Goal: Transaction & Acquisition: Purchase product/service

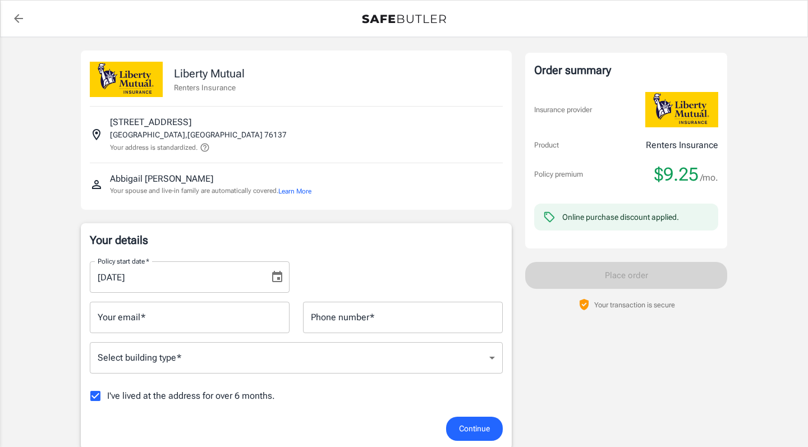
click at [119, 279] on input "[DATE]" at bounding box center [176, 277] width 172 height 31
click at [274, 277] on icon "Choose date, selected date is Aug 31, 2025" at bounding box center [277, 277] width 13 height 13
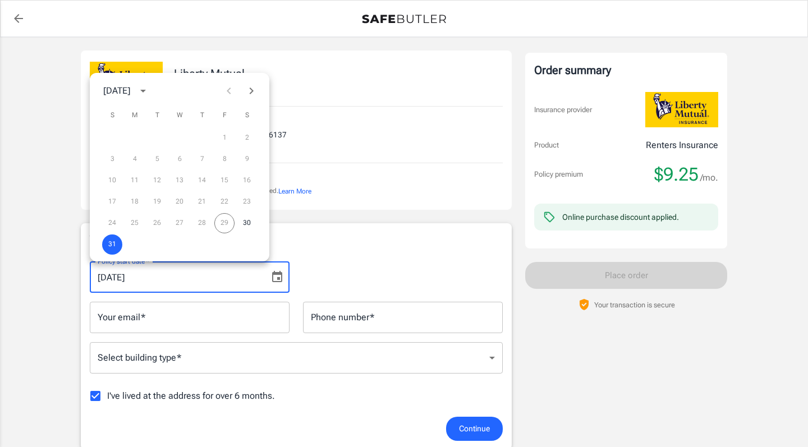
click at [223, 222] on div "24 25 26 27 28 29 30" at bounding box center [180, 223] width 180 height 20
click at [228, 223] on div "24 25 26 27 28 29 30" at bounding box center [180, 223] width 180 height 20
click at [222, 223] on div "24 25 26 27 28 29 30" at bounding box center [180, 223] width 180 height 20
click at [232, 222] on div "24 25 26 27 28 29 30" at bounding box center [180, 223] width 180 height 20
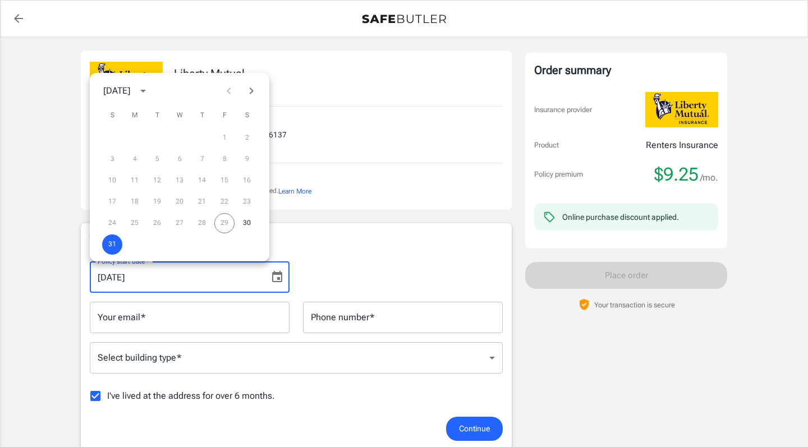
click at [232, 222] on div "24 25 26 27 28 29 30" at bounding box center [180, 223] width 180 height 20
click at [225, 224] on div "24 25 26 27 28 29 30" at bounding box center [180, 223] width 180 height 20
click at [244, 222] on button "30" at bounding box center [247, 223] width 20 height 20
type input "[DATE]"
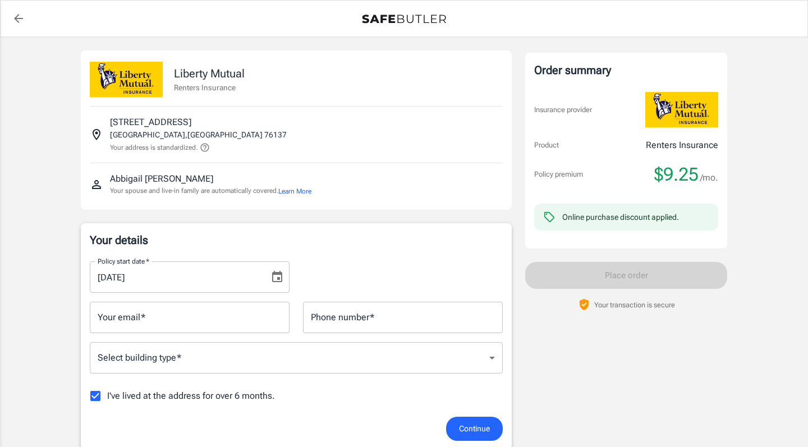
click at [310, 235] on p "Your details" at bounding box center [296, 240] width 413 height 16
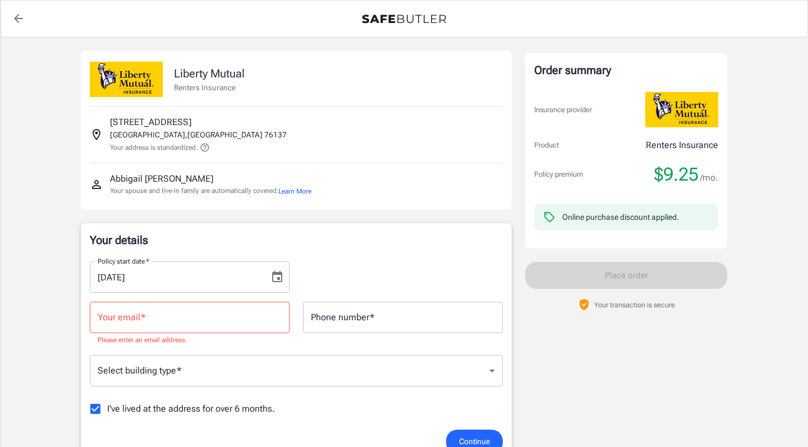
click at [327, 285] on div "Policy start date   * [DATE] Policy start date   *" at bounding box center [296, 273] width 427 height 40
click at [223, 324] on input "Your email   *" at bounding box center [190, 317] width 200 height 31
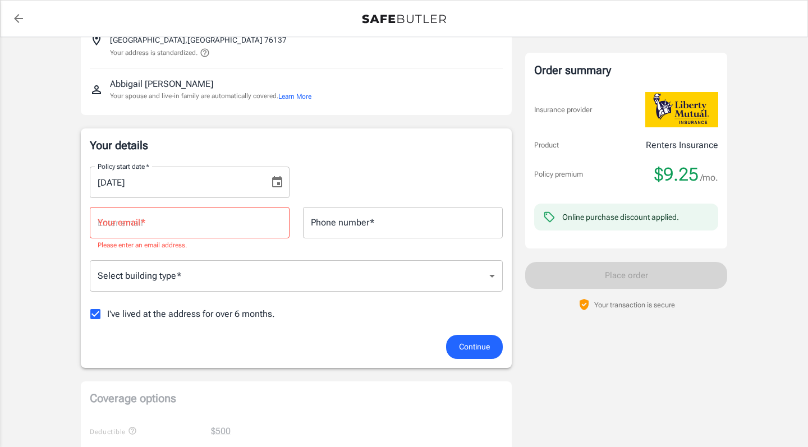
scroll to position [101, 0]
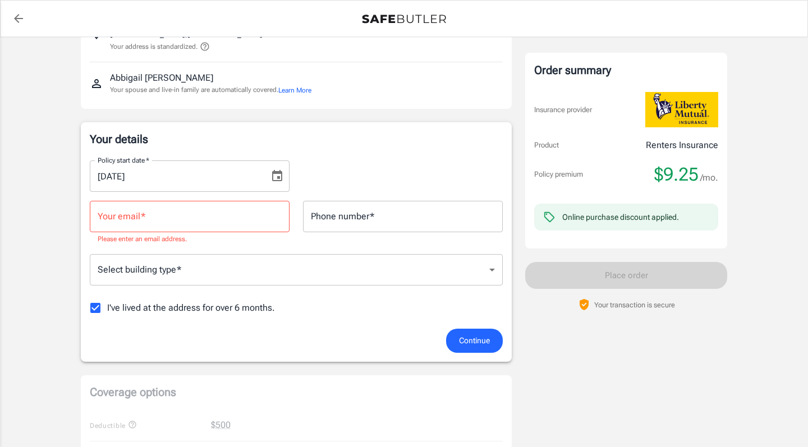
click at [293, 90] on button "Learn More" at bounding box center [294, 90] width 33 height 10
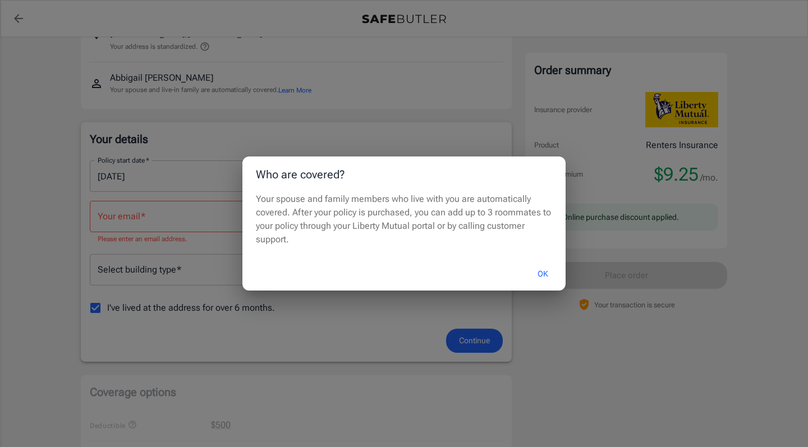
click at [546, 273] on button "OK" at bounding box center [543, 274] width 36 height 24
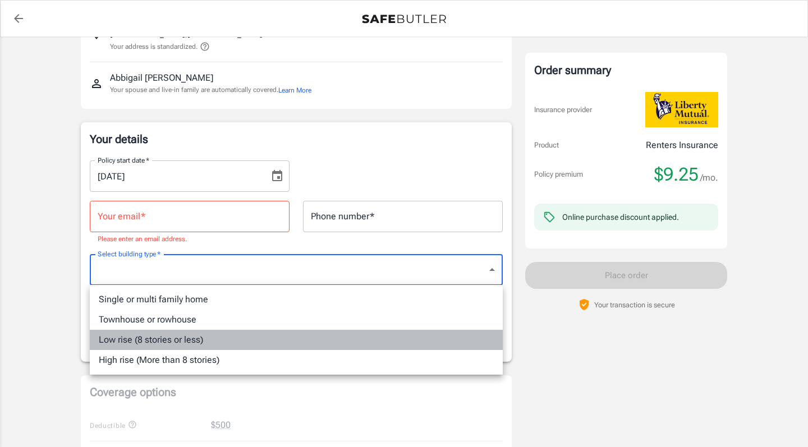
click at [164, 341] on li "Low rise (8 stories or less)" at bounding box center [296, 340] width 413 height 20
type input "lowrise"
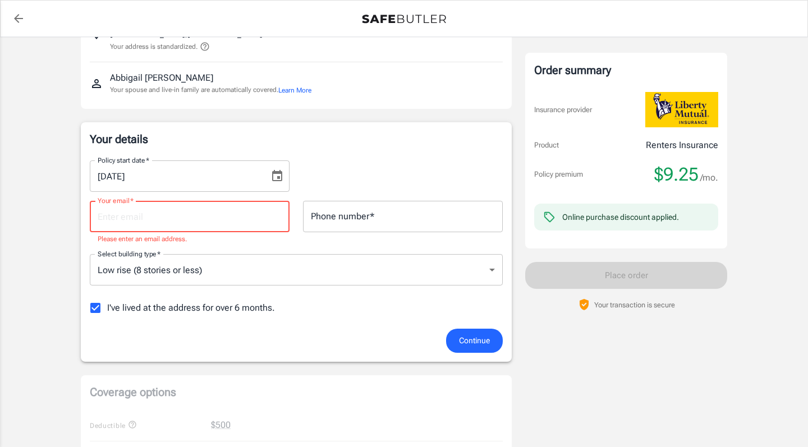
click at [179, 222] on input "Your email   *" at bounding box center [190, 216] width 200 height 31
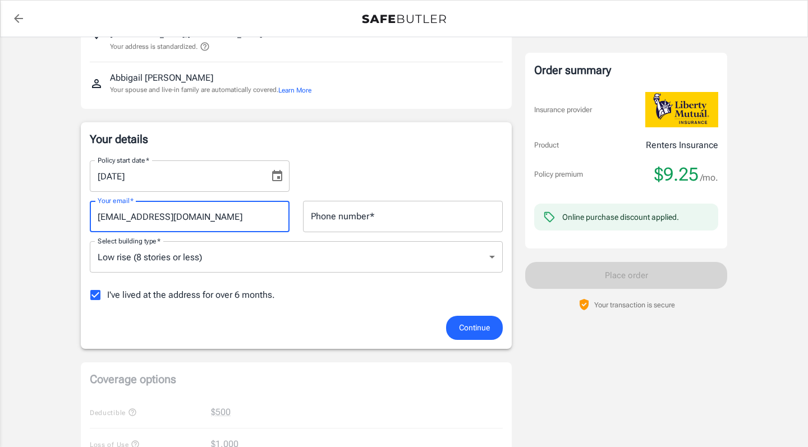
type input "[EMAIL_ADDRESS][DOMAIN_NAME]"
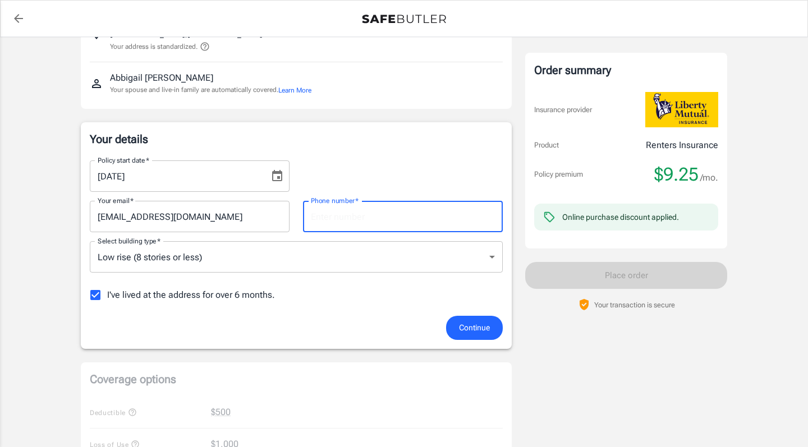
type input "8159159456"
click at [93, 294] on input "I've lived at the address for over 6 months." at bounding box center [96, 295] width 24 height 24
checkbox input "false"
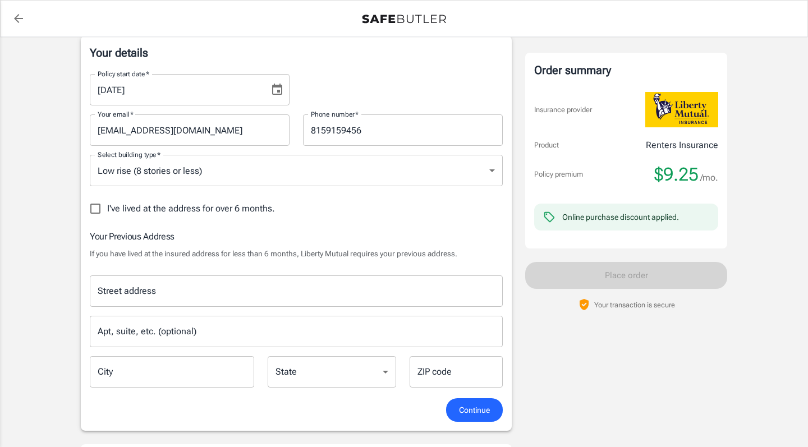
scroll to position [205, 0]
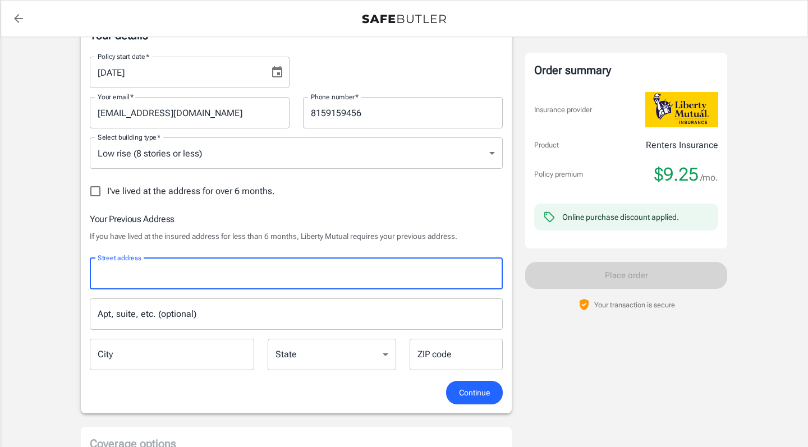
click at [274, 74] on icon "Choose date, selected date is Aug 30, 2025" at bounding box center [277, 72] width 13 height 13
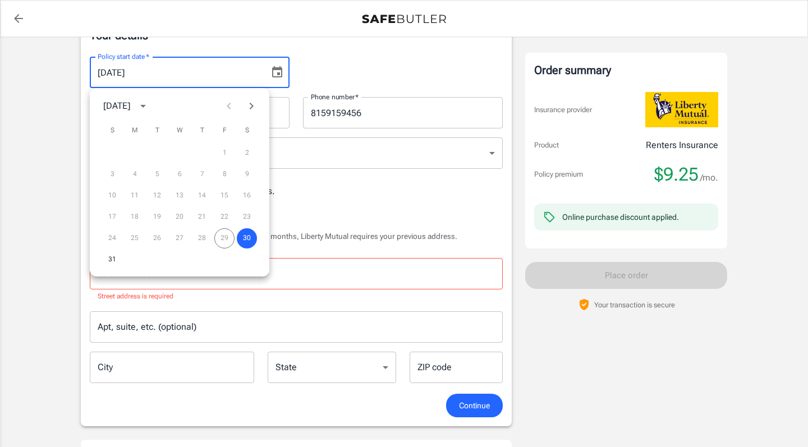
click at [228, 242] on div "24 25 26 27 28 29 30" at bounding box center [180, 238] width 180 height 20
click at [273, 71] on icon "Choose date, selected date is Aug 30, 2025" at bounding box center [277, 71] width 10 height 11
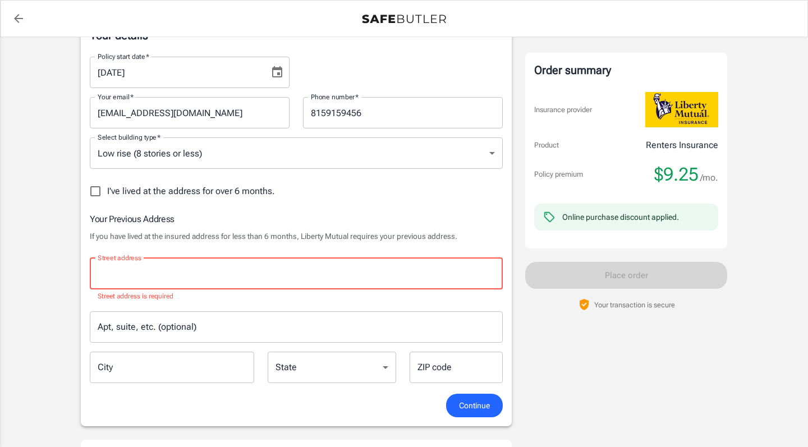
click at [191, 269] on input "Street address" at bounding box center [296, 273] width 403 height 21
type input "a"
click at [121, 246] on div "Your Previous Address If you have lived at the insured address for less than 6 …" at bounding box center [296, 302] width 413 height 181
click at [121, 266] on div "Street address Street address Street address is required" at bounding box center [296, 280] width 413 height 44
type input "[STREET_ADDRESS][PERSON_NAME]"
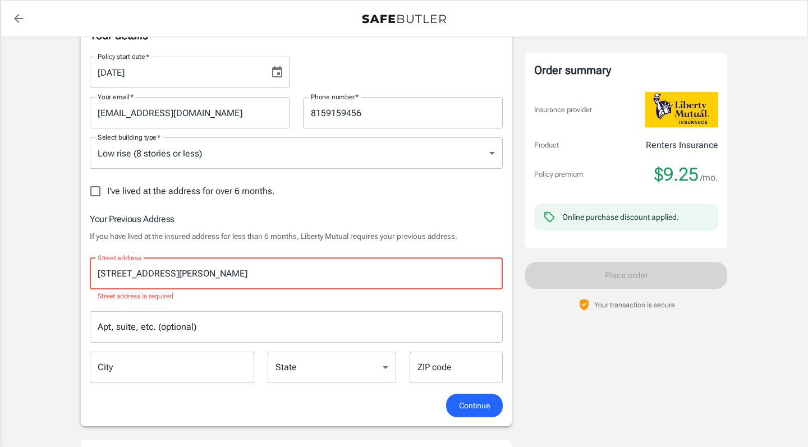
type input "Austin"
select select "[GEOGRAPHIC_DATA]"
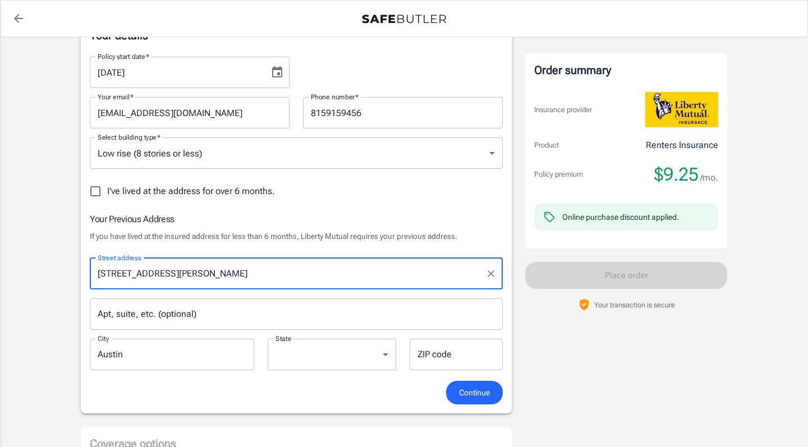
type input "78748"
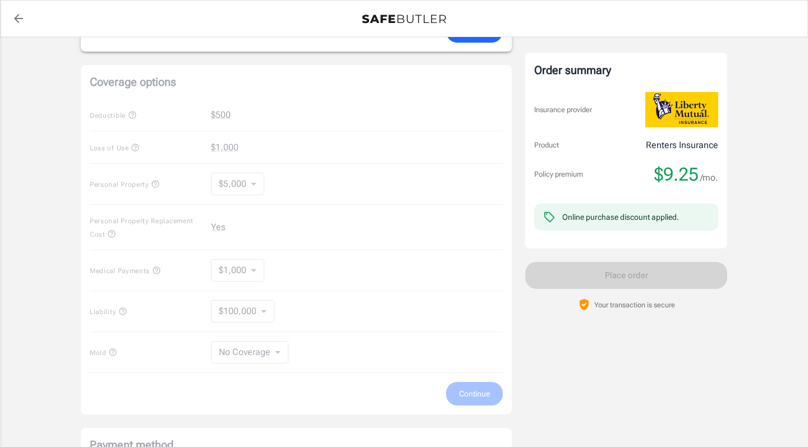
scroll to position [571, 0]
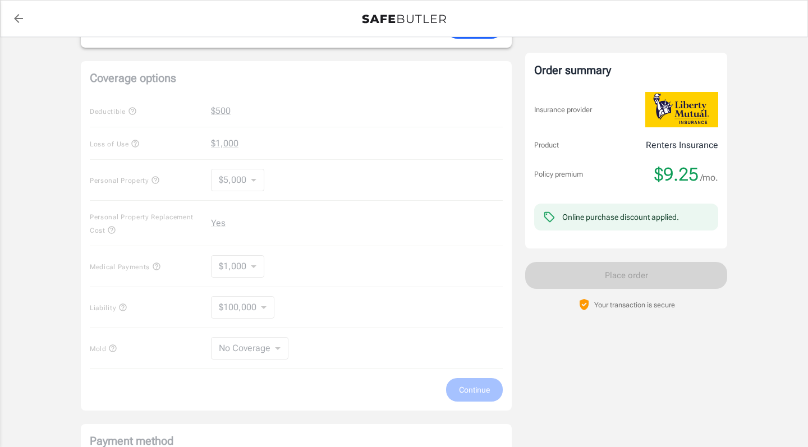
type input "#617"
click at [230, 182] on div "Coverage options Deductible $500 Loss of Use $1,000 Personal Property $5,000 50…" at bounding box center [296, 236] width 431 height 350
click at [259, 306] on div "Coverage options Deductible $500 Loss of Use $1,000 Personal Property $5,000 50…" at bounding box center [296, 236] width 431 height 350
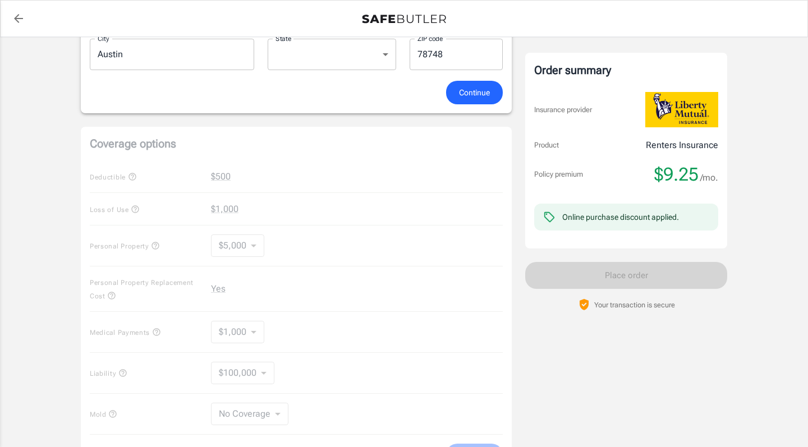
scroll to position [496, 0]
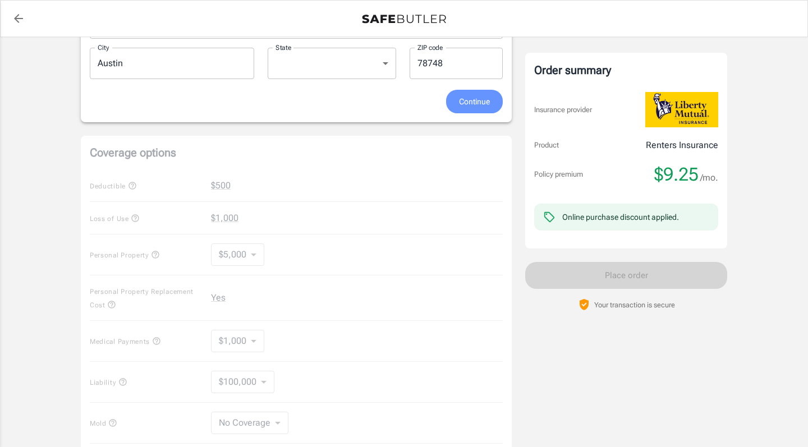
click at [465, 98] on span "Continue" at bounding box center [474, 102] width 31 height 14
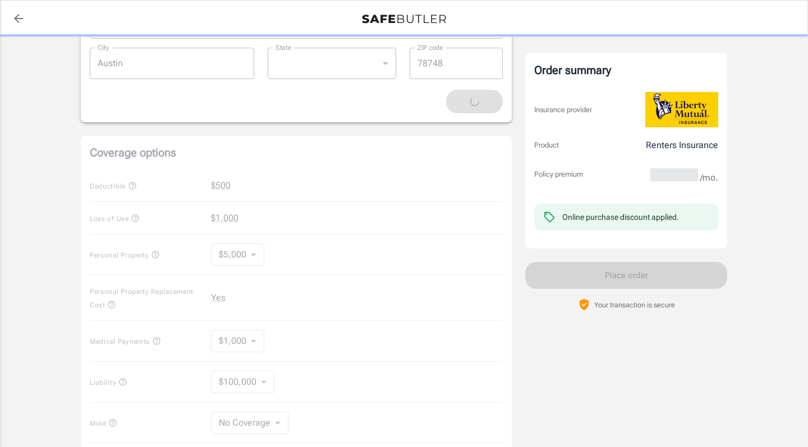
scroll to position [456, 0]
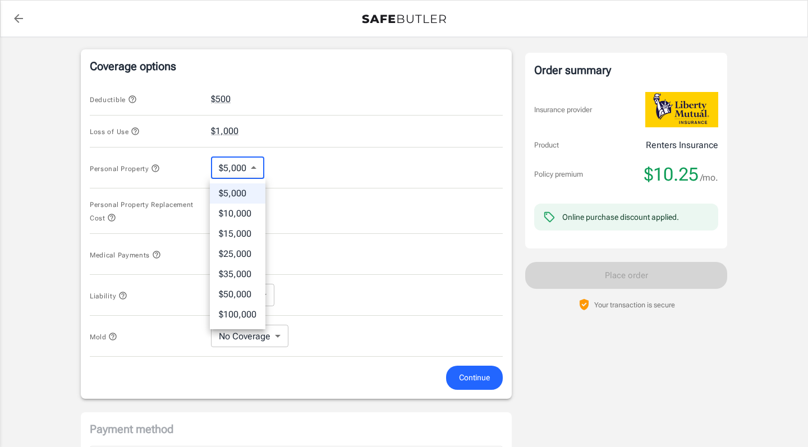
click at [250, 164] on body "Policy premium $ 10.25 /mo Liberty Mutual Renters Insurance [STREET_ADDRESS] Yo…" at bounding box center [404, 116] width 808 height 1145
click at [244, 237] on li "$15,000" at bounding box center [238, 234] width 56 height 20
type input "15000"
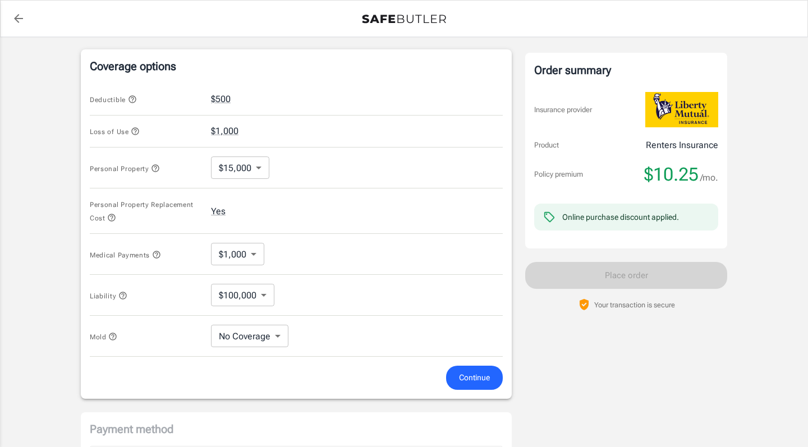
click at [131, 130] on icon "button" at bounding box center [135, 131] width 9 height 9
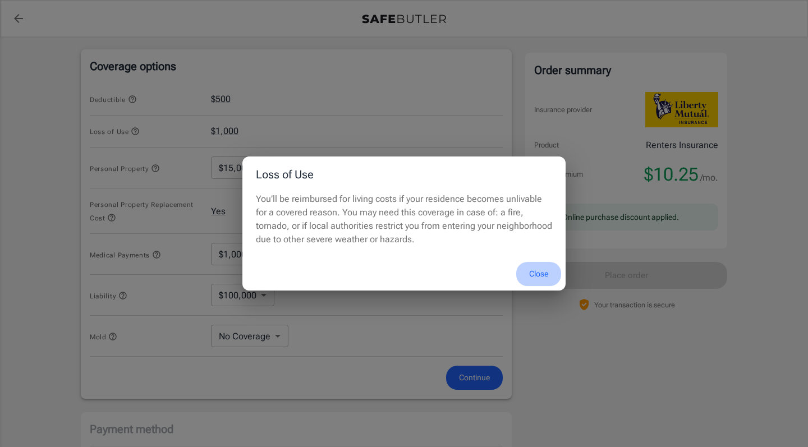
click at [538, 269] on button "Close" at bounding box center [538, 274] width 45 height 24
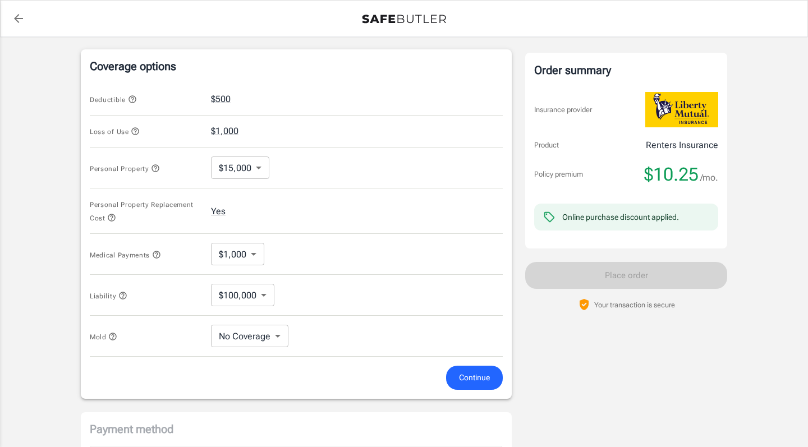
click at [246, 247] on body "Policy premium $ 10.25 /mo Liberty Mutual Renters Insurance [STREET_ADDRESS] Yo…" at bounding box center [404, 116] width 808 height 1145
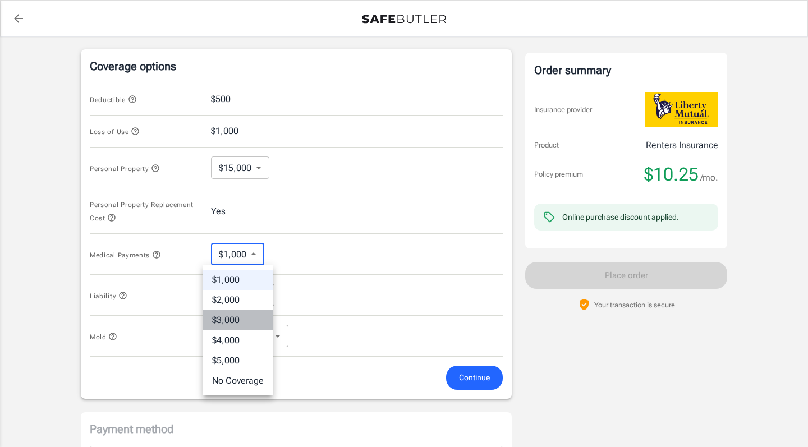
click at [249, 317] on li "$3,000" at bounding box center [238, 320] width 70 height 20
type input "3000"
click at [240, 254] on body "Policy premium $ 10.25 /mo Liberty Mutual Renters Insurance [STREET_ADDRESS] Yo…" at bounding box center [404, 116] width 808 height 1145
click at [240, 254] on div at bounding box center [404, 223] width 808 height 447
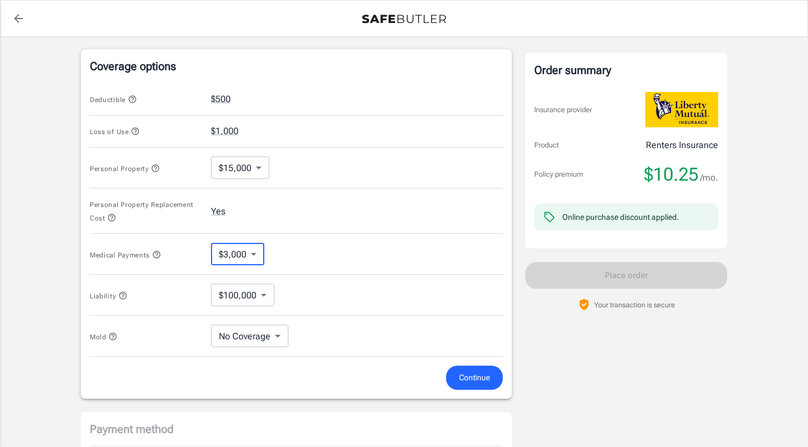
click at [256, 299] on body "Policy premium $ 10.25 /mo Liberty Mutual Renters Insurance [STREET_ADDRESS] Yo…" at bounding box center [404, 116] width 808 height 1145
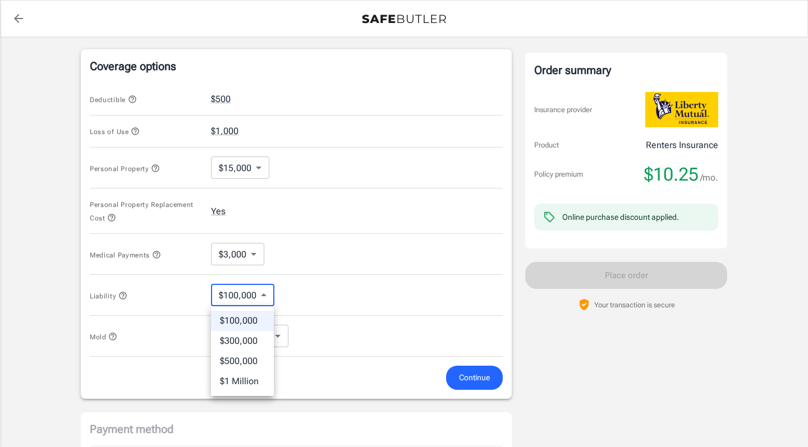
click at [262, 290] on div at bounding box center [404, 223] width 808 height 447
click at [266, 333] on body "Policy premium $ 10.25 /mo Liberty Mutual Renters Insurance [STREET_ADDRESS] Yo…" at bounding box center [404, 116] width 808 height 1145
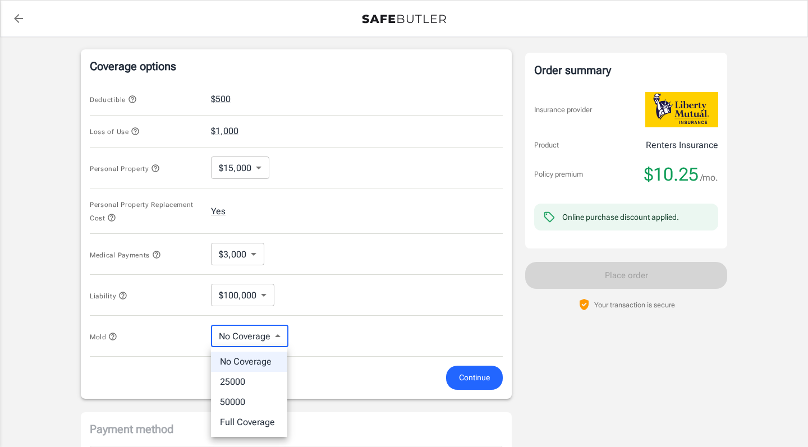
click at [256, 401] on li "50000" at bounding box center [249, 402] width 76 height 20
type input "50000"
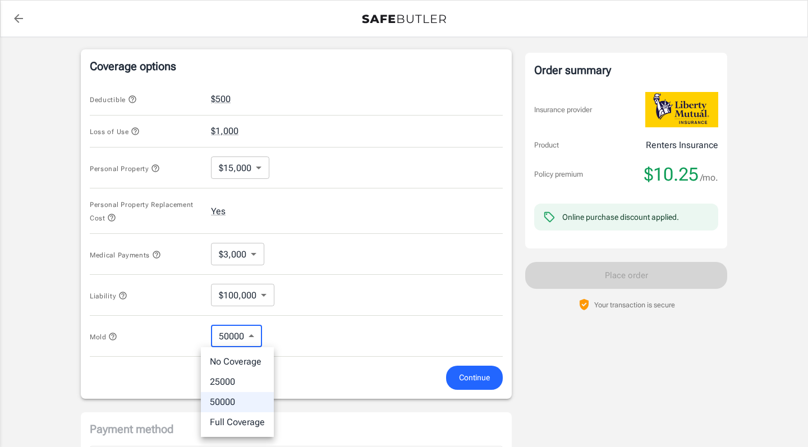
click at [257, 336] on body "Policy premium $ 10.25 /mo Liberty Mutual Renters Insurance [STREET_ADDRESS] Yo…" at bounding box center [404, 116] width 808 height 1145
click at [286, 331] on div at bounding box center [404, 223] width 808 height 447
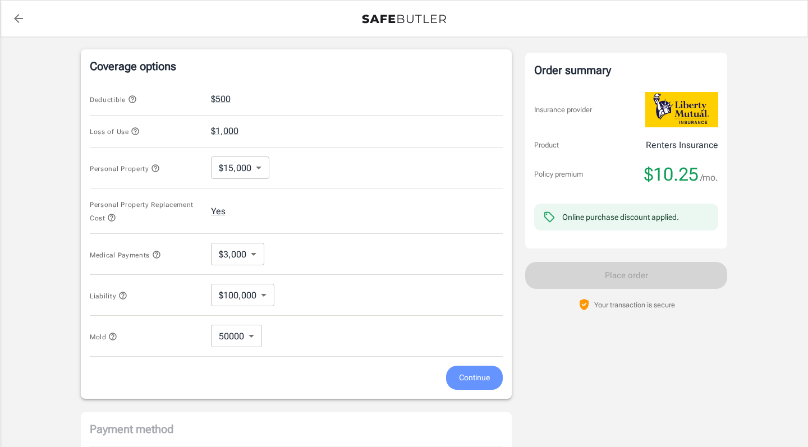
click at [469, 376] on span "Continue" at bounding box center [474, 378] width 31 height 14
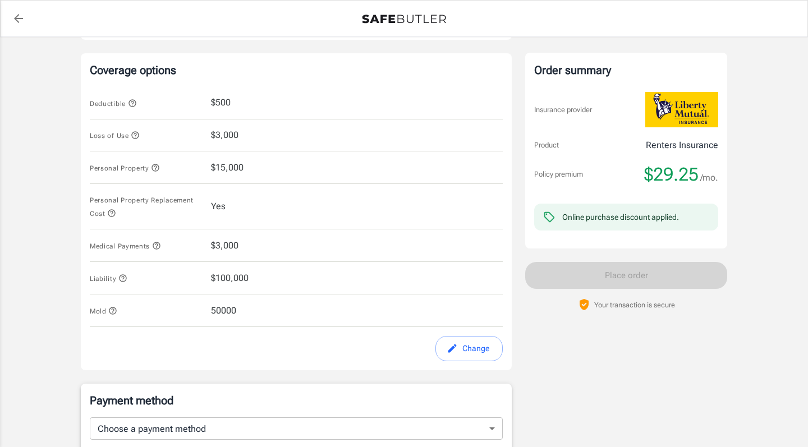
scroll to position [448, 0]
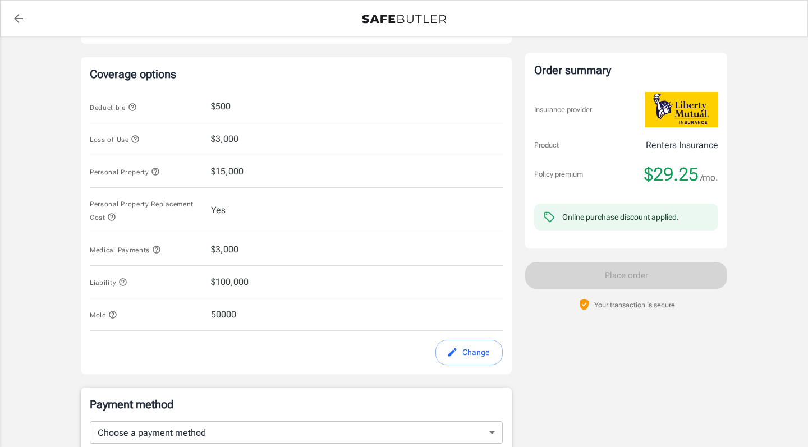
click at [465, 341] on button "Change" at bounding box center [469, 352] width 67 height 25
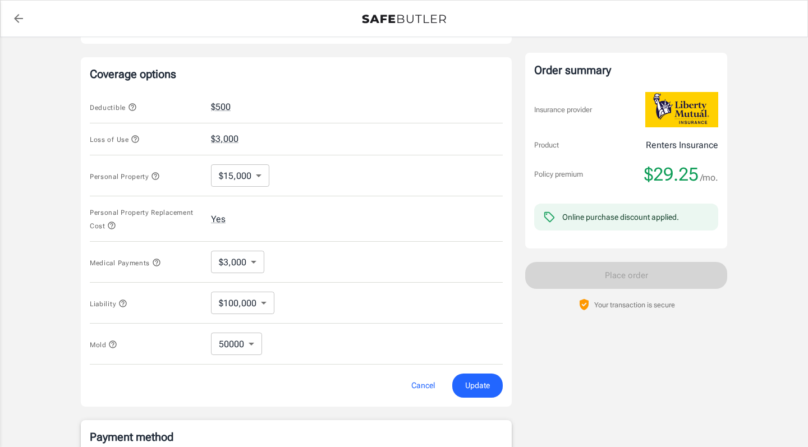
click at [155, 177] on icon "button" at bounding box center [155, 176] width 9 height 9
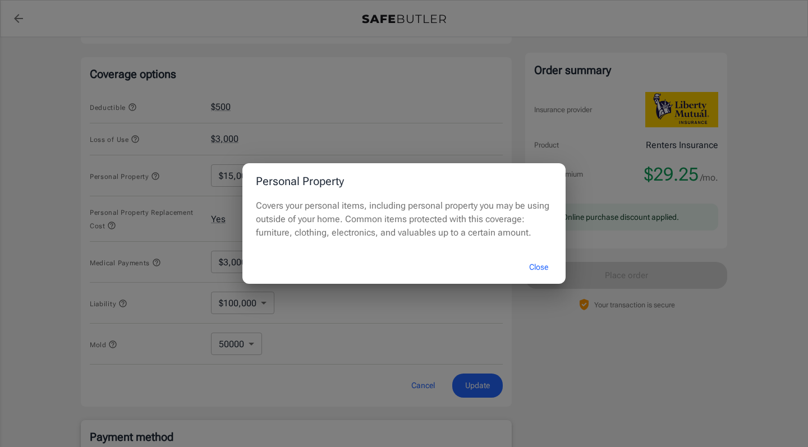
click at [545, 274] on button "Close" at bounding box center [538, 267] width 45 height 24
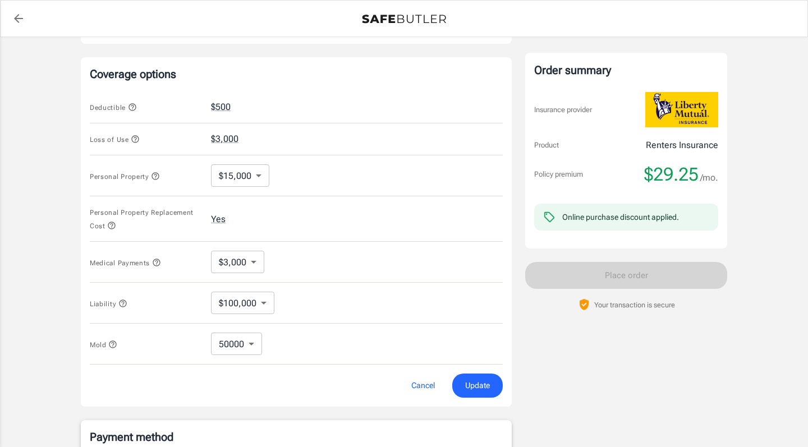
click at [242, 173] on body "Policy premium $ 29.25 /mo Liberty Mutual Renters Insurance [STREET_ADDRESS] Yo…" at bounding box center [404, 124] width 808 height 1145
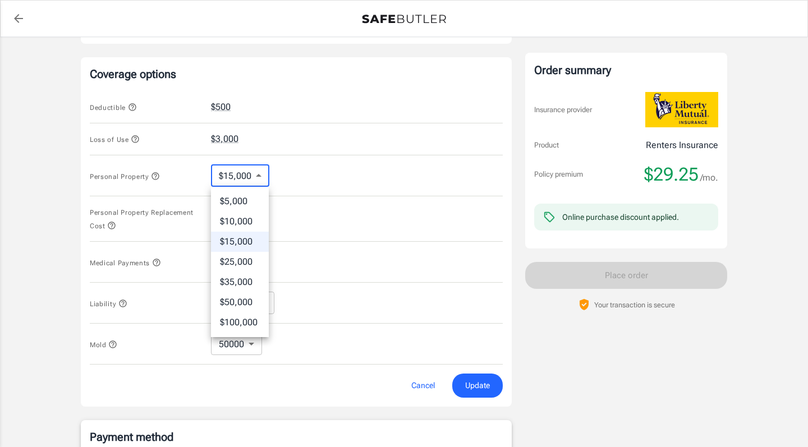
click at [241, 223] on li "$10,000" at bounding box center [240, 222] width 58 height 20
click at [249, 177] on body "Policy premium $ 29.25 /mo Liberty Mutual Renters Insurance [STREET_ADDRESS] Yo…" at bounding box center [404, 124] width 808 height 1145
click at [246, 241] on li "$15,000" at bounding box center [240, 242] width 58 height 20
type input "15000"
click at [247, 258] on body "Policy premium $ 29.25 /mo Liberty Mutual Renters Insurance [STREET_ADDRESS] Yo…" at bounding box center [404, 124] width 808 height 1145
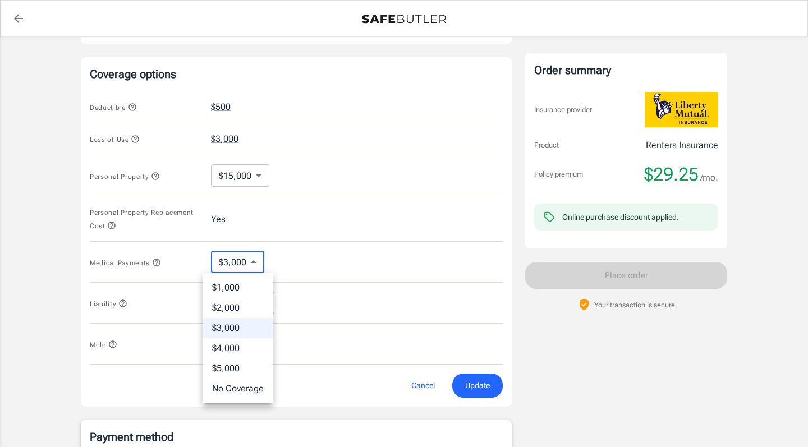
click at [245, 309] on li "$2,000" at bounding box center [238, 308] width 70 height 20
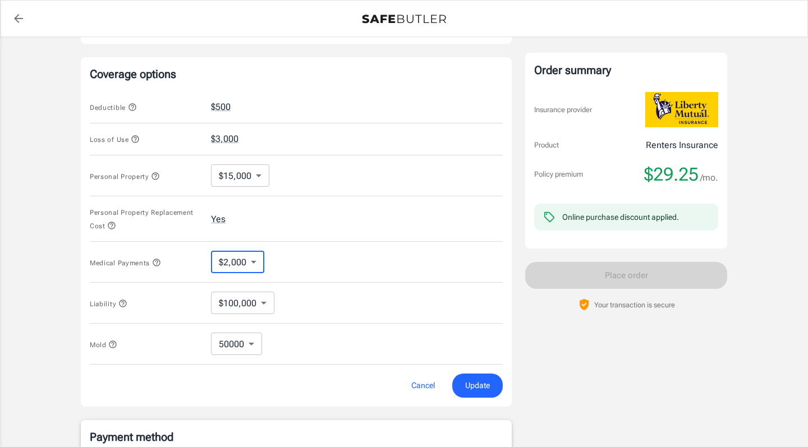
click at [243, 264] on body "Policy premium $ 29.25 /mo Liberty Mutual Renters Insurance [STREET_ADDRESS] Yo…" at bounding box center [404, 124] width 808 height 1145
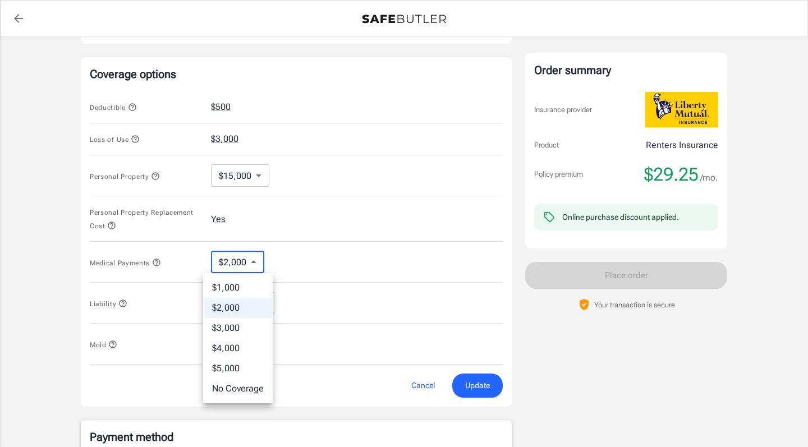
click at [242, 282] on li "$1,000" at bounding box center [238, 288] width 70 height 20
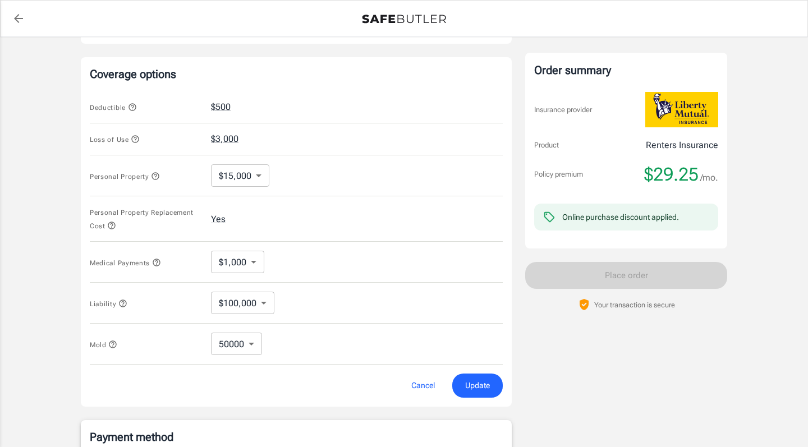
click at [303, 283] on div "Liability $100,000 100000 ​" at bounding box center [296, 303] width 413 height 41
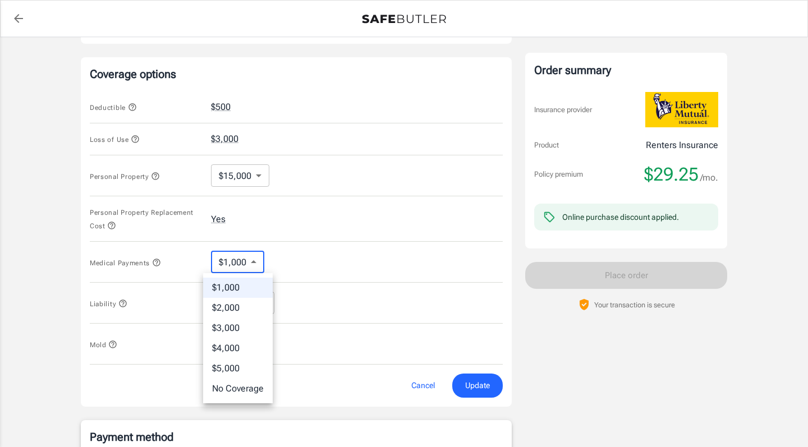
click at [249, 263] on body "Policy premium $ 29.25 /mo Liberty Mutual Renters Insurance [STREET_ADDRESS] Yo…" at bounding box center [404, 124] width 808 height 1145
click at [246, 324] on li "$3,000" at bounding box center [238, 328] width 70 height 20
type input "3000"
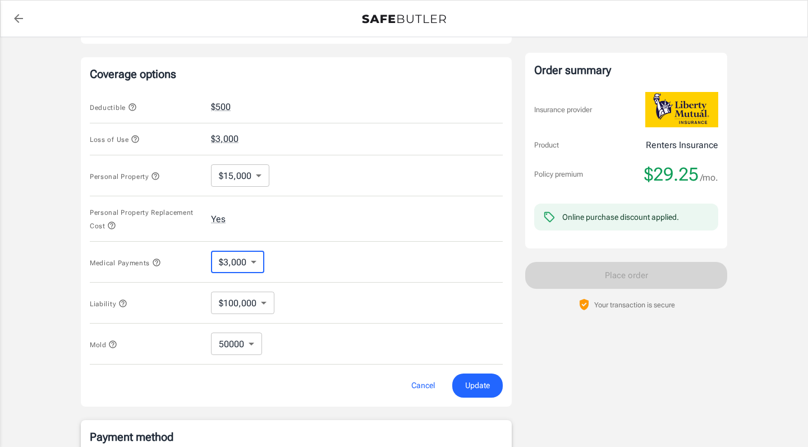
click at [281, 281] on div "Medical Payments $3,000 3000 ​" at bounding box center [296, 262] width 413 height 41
click at [156, 263] on icon "button" at bounding box center [156, 262] width 9 height 9
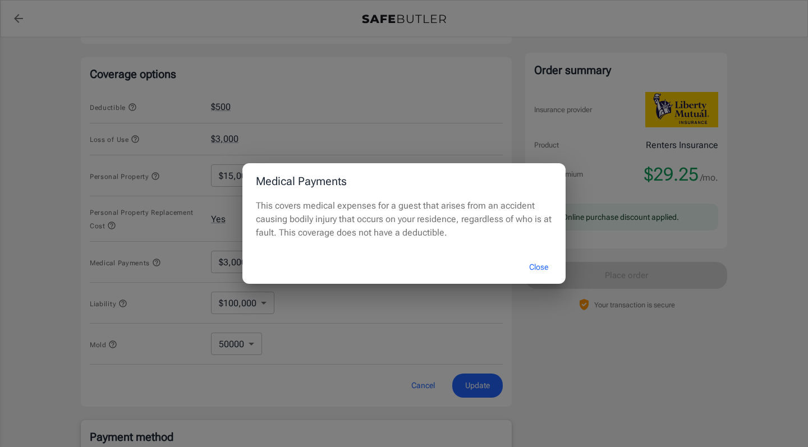
click at [541, 265] on button "Close" at bounding box center [538, 267] width 45 height 24
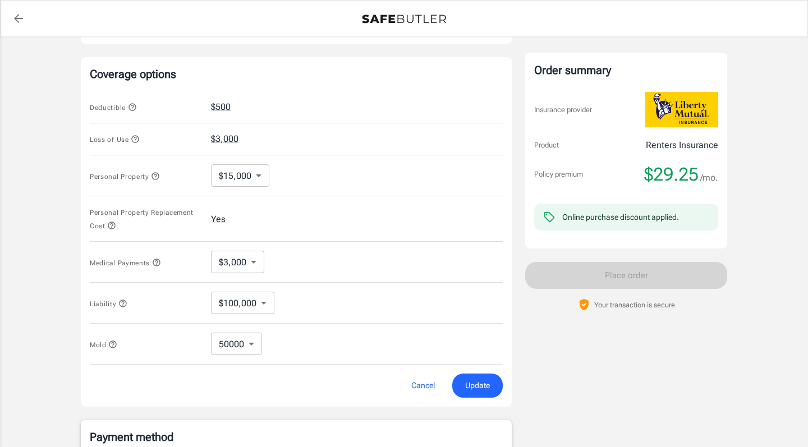
click at [239, 266] on body "Policy premium $ 29.25 /mo Liberty Mutual Renters Insurance [STREET_ADDRESS] Yo…" at bounding box center [404, 124] width 808 height 1145
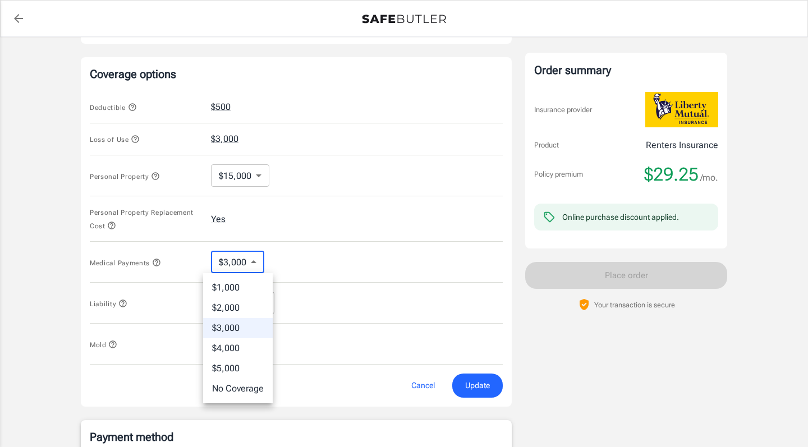
click at [298, 276] on div at bounding box center [404, 223] width 808 height 447
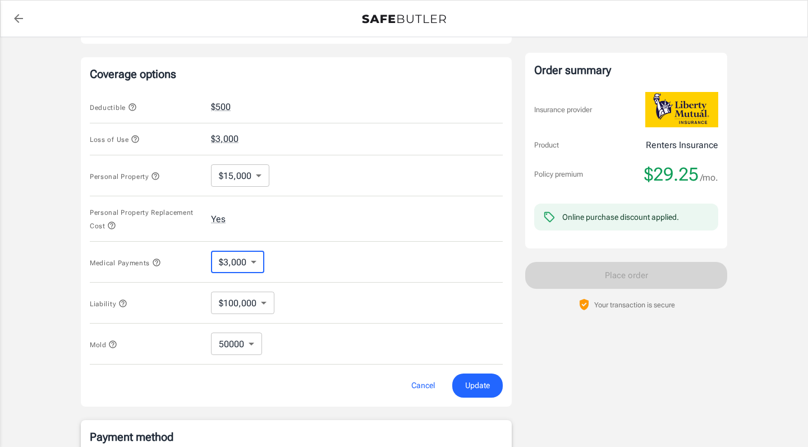
click at [247, 340] on body "Policy premium $ 29.25 /mo Liberty Mutual Renters Insurance [STREET_ADDRESS] Yo…" at bounding box center [404, 124] width 808 height 1145
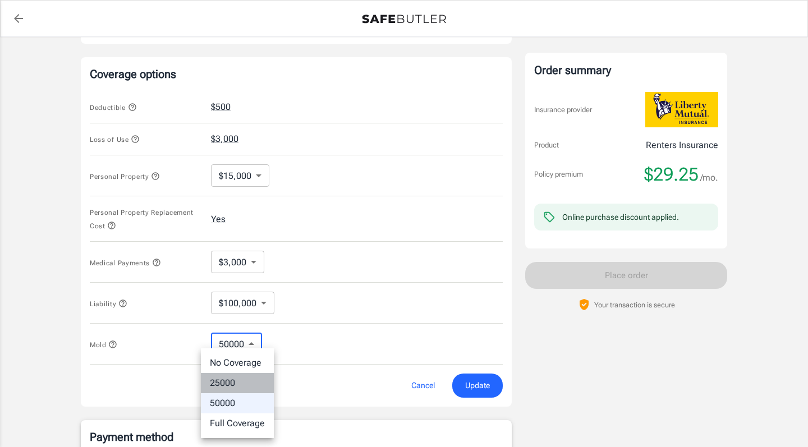
click at [241, 382] on li "25000" at bounding box center [237, 383] width 73 height 20
click at [246, 340] on body "Policy premium $ 29.25 /mo Liberty Mutual Renters Insurance [STREET_ADDRESS] Yo…" at bounding box center [404, 124] width 808 height 1145
click at [249, 423] on li "Full Coverage" at bounding box center [237, 424] width 73 height 20
type input "Full Coverage"
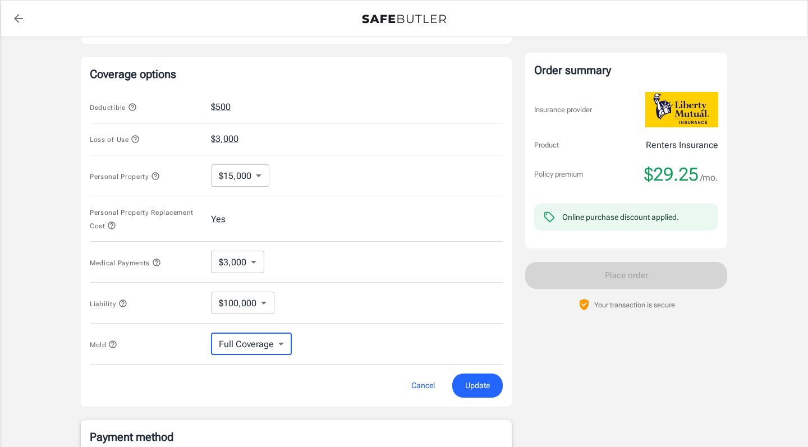
click at [234, 300] on body "Policy premium $ 29.25 /mo Liberty Mutual Renters Insurance [STREET_ADDRESS] Yo…" at bounding box center [404, 124] width 808 height 1145
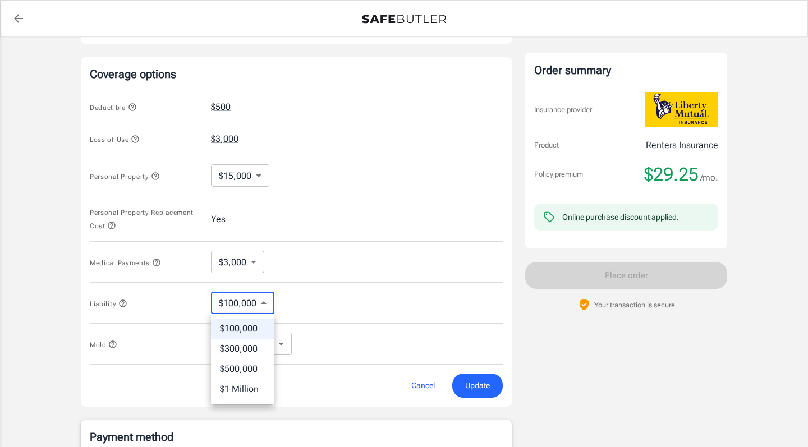
click at [303, 302] on div at bounding box center [404, 223] width 808 height 447
click at [236, 262] on body "Policy premium $ 29.25 /mo Liberty Mutual Renters Insurance [STREET_ADDRESS] Yo…" at bounding box center [404, 124] width 808 height 1145
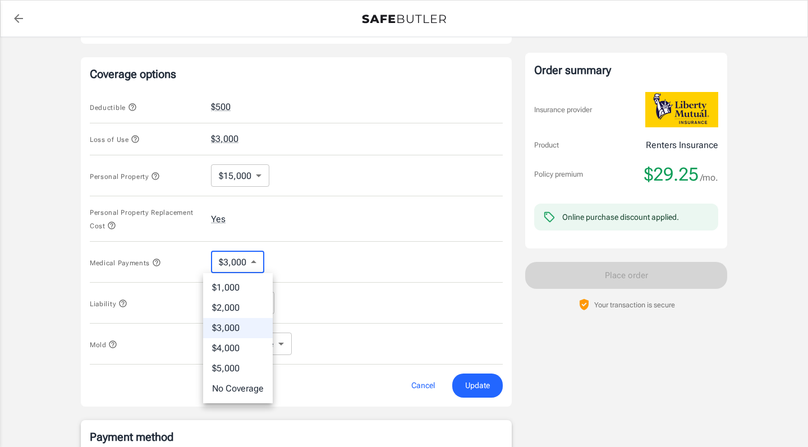
click at [343, 278] on div at bounding box center [404, 223] width 808 height 447
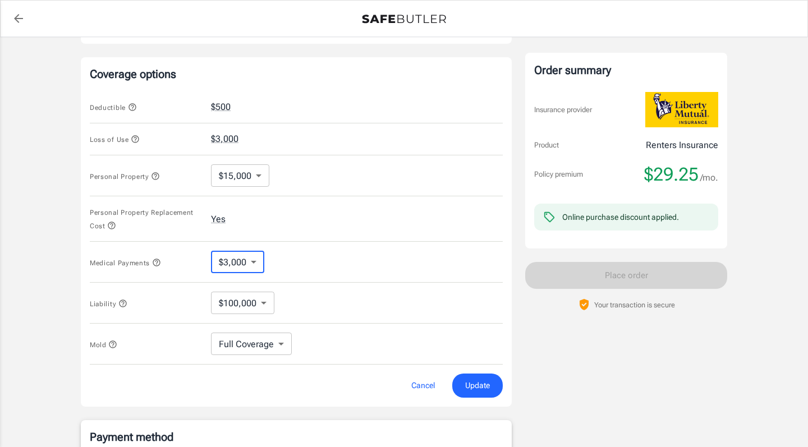
click at [266, 186] on body "Policy premium $ 29.25 /mo Liberty Mutual Renters Insurance [STREET_ADDRESS] Yo…" at bounding box center [404, 124] width 808 height 1145
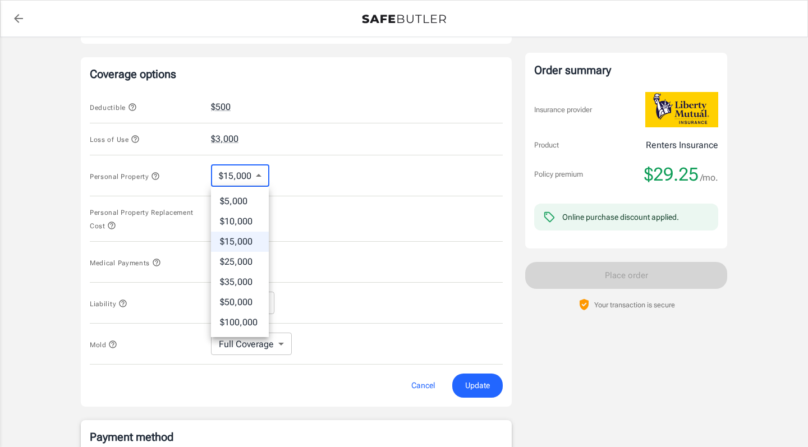
click at [331, 219] on div at bounding box center [404, 223] width 808 height 447
click at [258, 173] on body "Policy premium $ 29.25 /mo Liberty Mutual Renters Insurance [STREET_ADDRESS] Yo…" at bounding box center [404, 124] width 808 height 1145
click at [304, 199] on div at bounding box center [404, 223] width 808 height 447
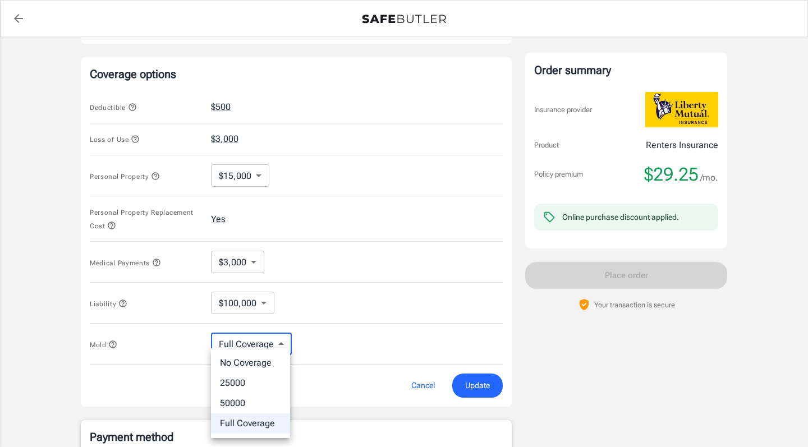
click at [273, 340] on body "Policy premium $ 29.25 /mo Liberty Mutual Renters Insurance [STREET_ADDRESS] Yo…" at bounding box center [404, 124] width 808 height 1145
click at [345, 333] on div at bounding box center [404, 223] width 808 height 447
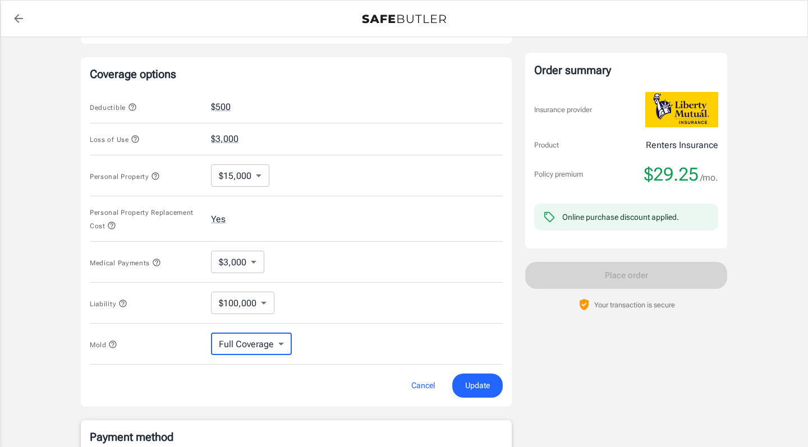
click at [492, 390] on button "Update" at bounding box center [477, 386] width 51 height 24
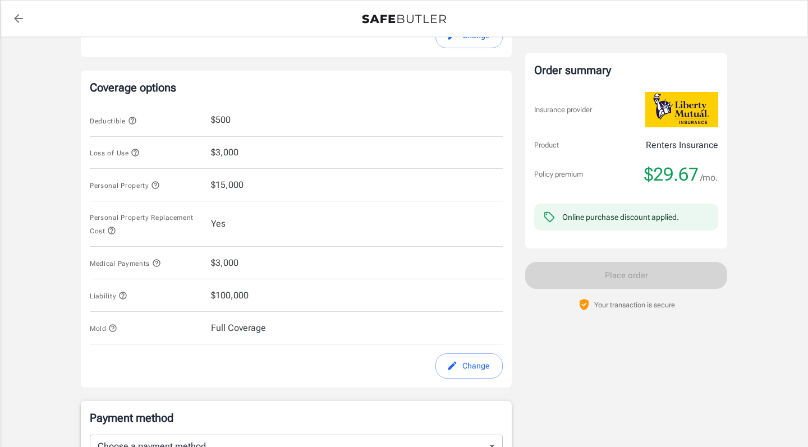
scroll to position [437, 0]
click at [135, 149] on icon "button" at bounding box center [135, 151] width 7 height 7
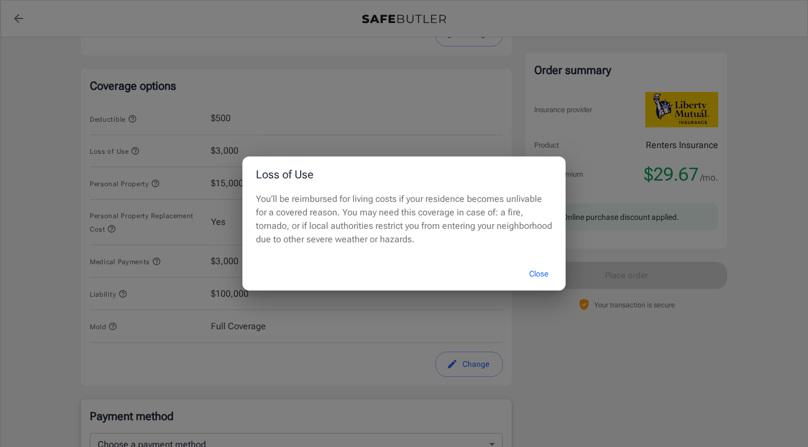
click at [539, 275] on button "Close" at bounding box center [538, 274] width 45 height 24
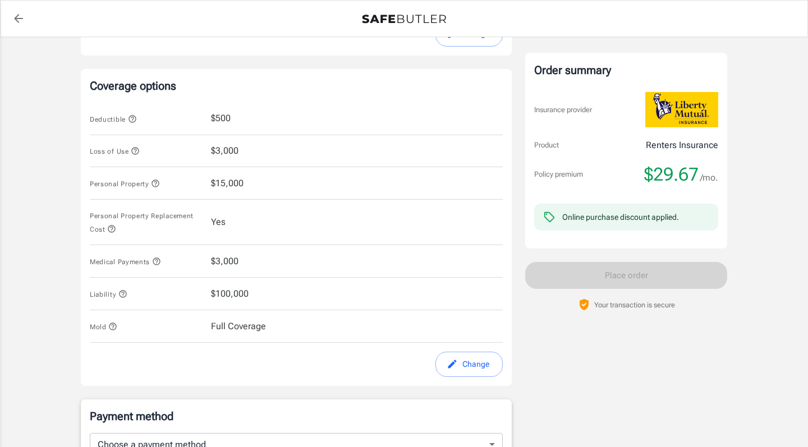
click at [469, 356] on button "Change" at bounding box center [469, 364] width 67 height 25
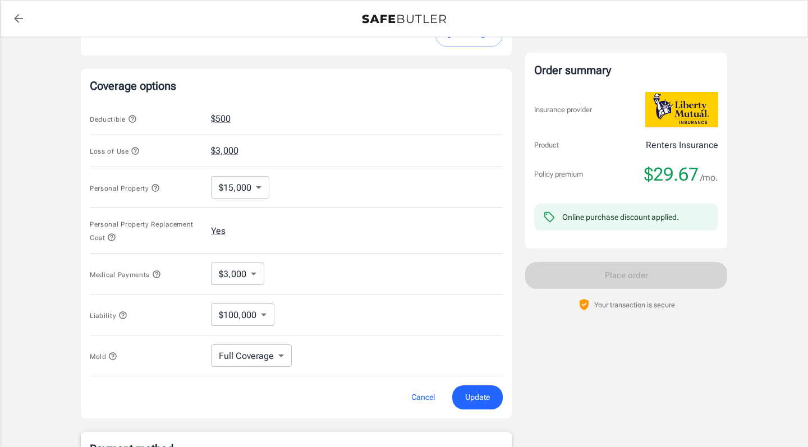
click at [112, 240] on icon "button" at bounding box center [111, 237] width 9 height 9
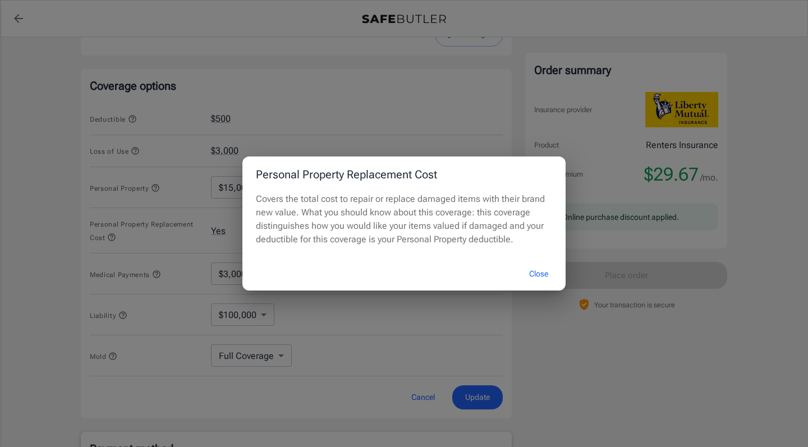
click at [539, 274] on button "Close" at bounding box center [538, 274] width 45 height 24
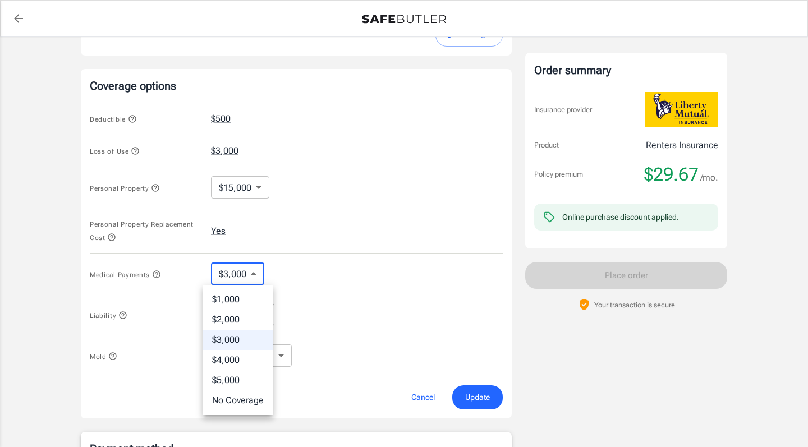
click at [252, 276] on body "Policy premium $ 29.67 /mo Liberty Mutual Renters Insurance [STREET_ADDRESS] Yo…" at bounding box center [404, 135] width 808 height 1145
click at [226, 303] on li "$1,000" at bounding box center [238, 300] width 70 height 20
type input "1000"
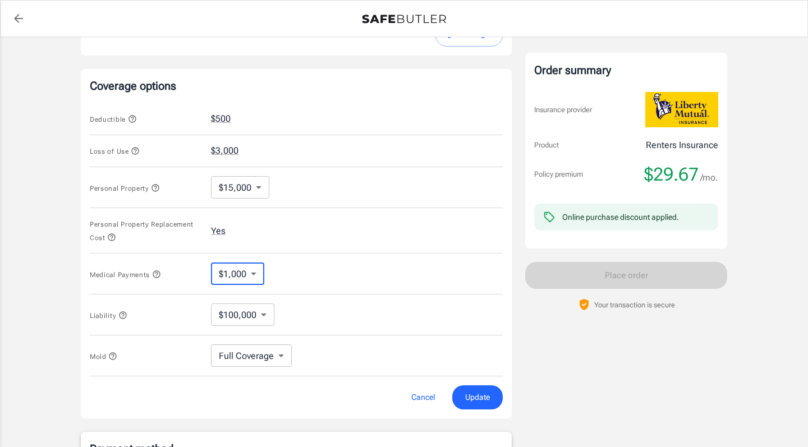
click at [258, 307] on body "Policy premium $ 29.67 /mo Liberty Mutual Renters Insurance [STREET_ADDRESS] Yo…" at bounding box center [404, 135] width 808 height 1145
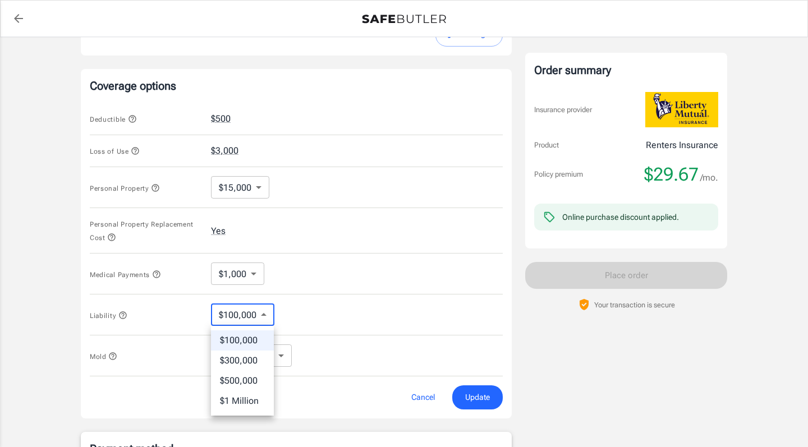
click at [286, 308] on div at bounding box center [404, 223] width 808 height 447
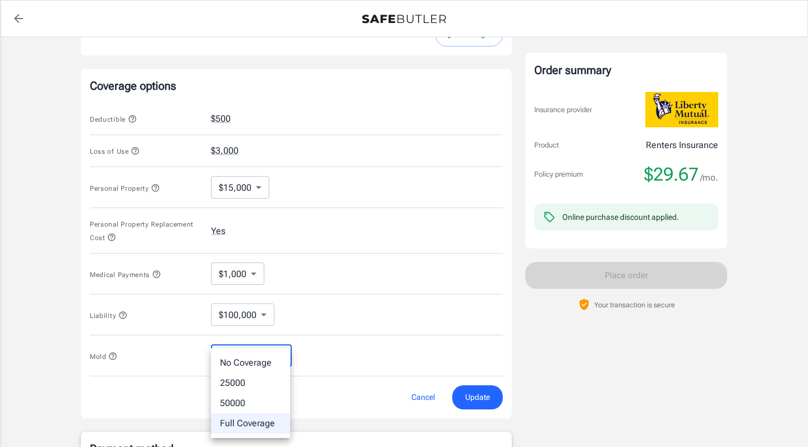
click at [274, 363] on body "Policy premium $ 29.67 /mo Liberty Mutual Renters Insurance [STREET_ADDRESS] Yo…" at bounding box center [404, 135] width 808 height 1145
click at [321, 341] on div at bounding box center [404, 223] width 808 height 447
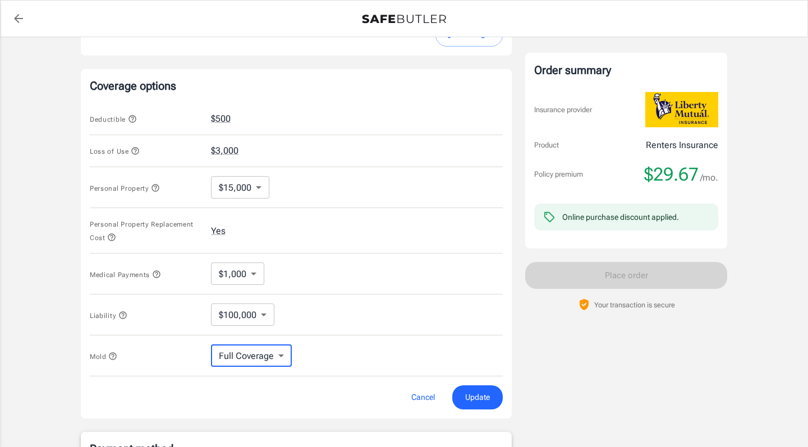
click at [268, 356] on body "Policy premium $ 29.67 /mo Liberty Mutual Renters Insurance [STREET_ADDRESS] Yo…" at bounding box center [404, 135] width 808 height 1145
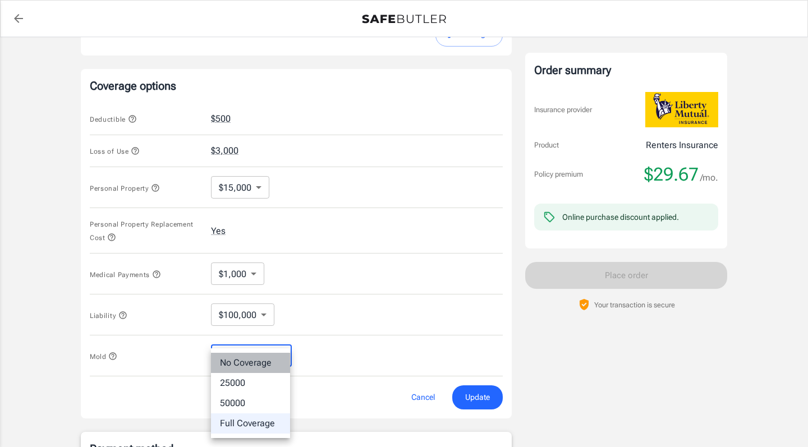
click at [271, 365] on li "No Coverage" at bounding box center [250, 363] width 79 height 20
type input "No Coverage"
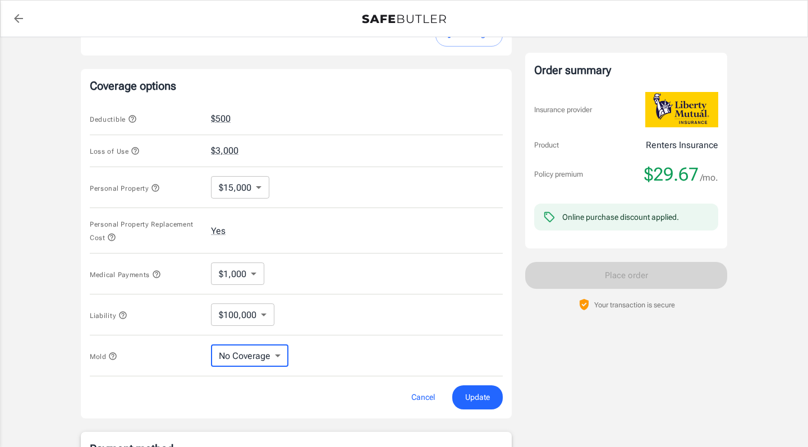
click at [481, 400] on span "Update" at bounding box center [477, 398] width 25 height 14
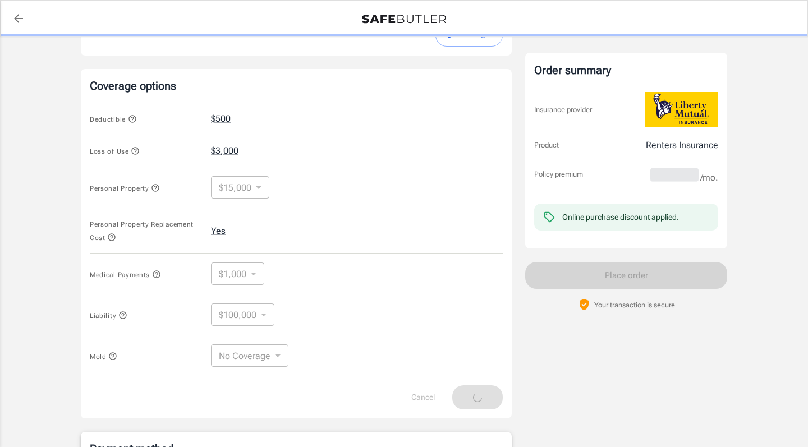
click at [115, 356] on icon "button" at bounding box center [112, 356] width 9 height 9
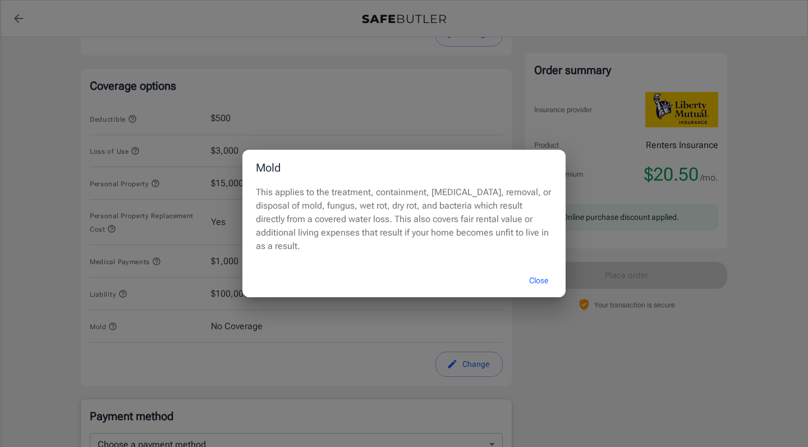
click at [539, 278] on button "Close" at bounding box center [538, 281] width 45 height 24
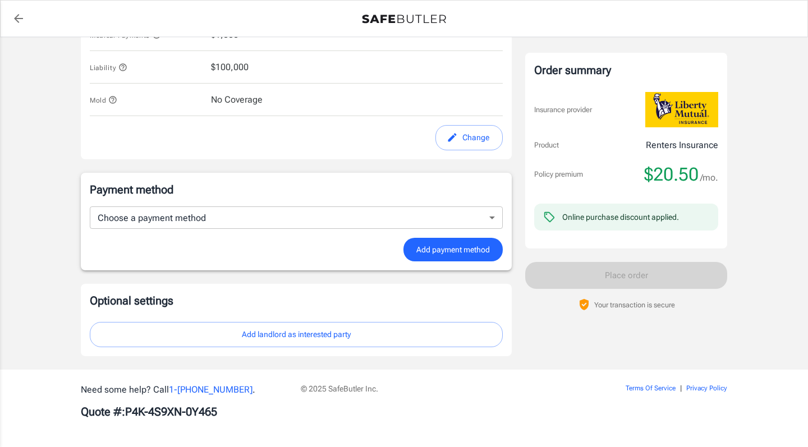
scroll to position [663, 0]
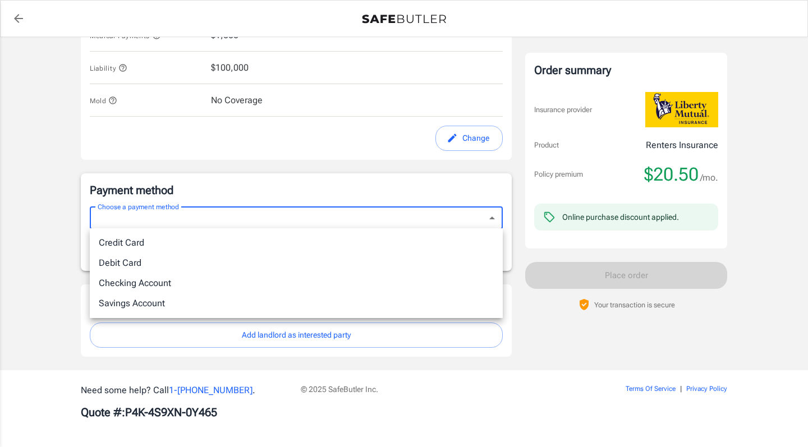
click at [175, 264] on li "Debit Card" at bounding box center [296, 263] width 413 height 20
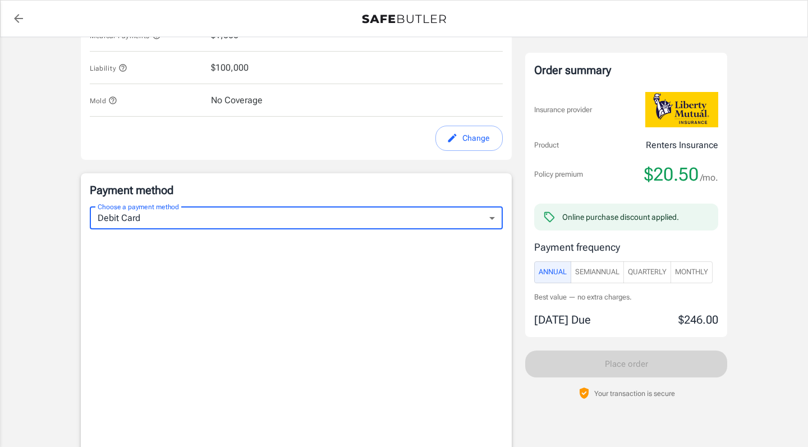
click at [193, 217] on body "Policy premium $ 20.50 /mo Liberty Mutual Renters Insurance [STREET_ADDRESS] Yo…" at bounding box center [404, 35] width 808 height 1397
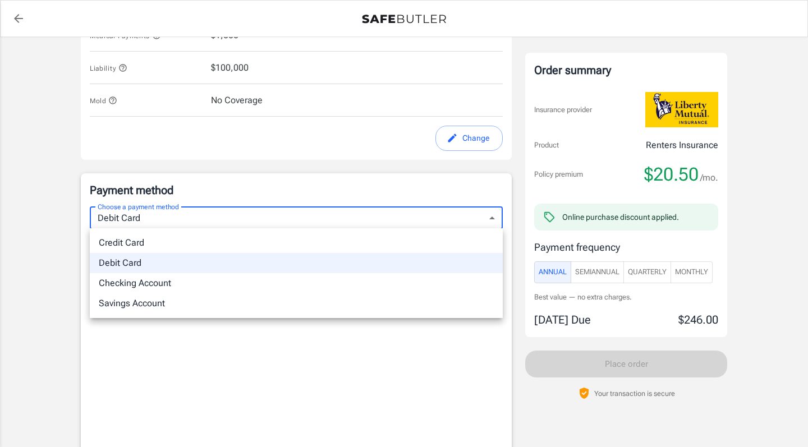
click at [186, 283] on li "Checking Account" at bounding box center [296, 283] width 413 height 20
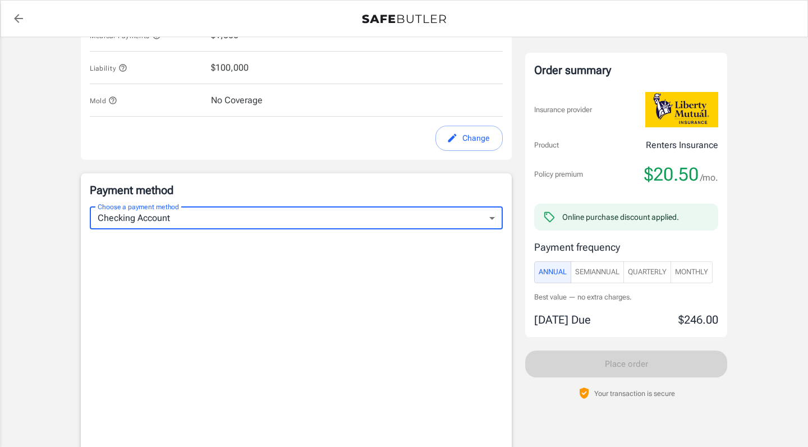
type input "checking"
click at [684, 270] on span "Monthly" at bounding box center [691, 272] width 33 height 13
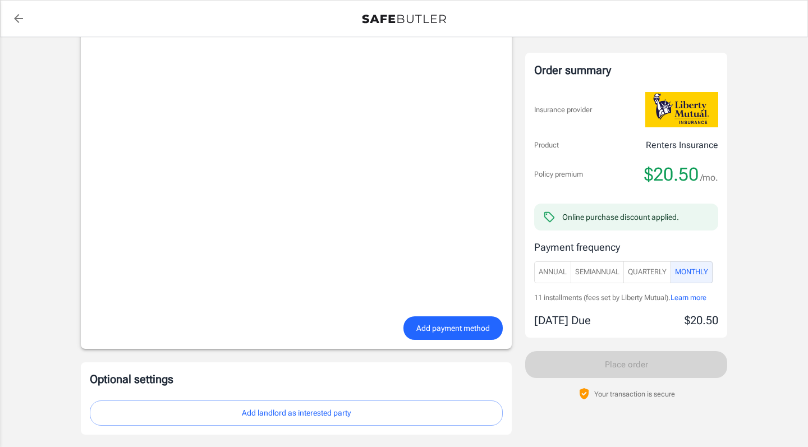
scroll to position [917, 0]
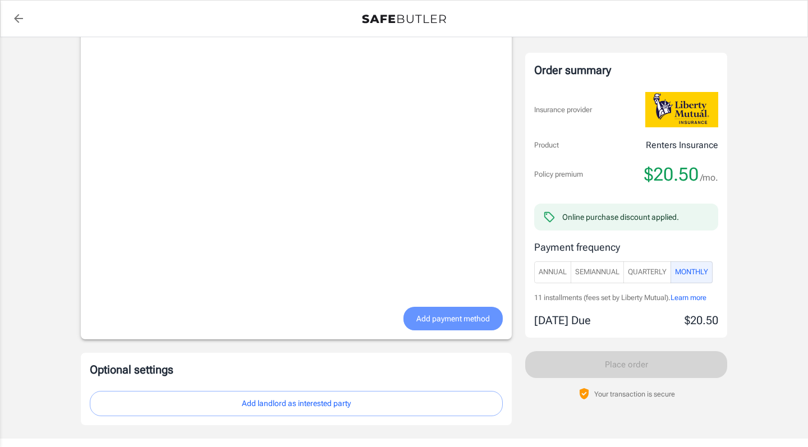
click at [436, 314] on span "Add payment method" at bounding box center [453, 319] width 74 height 14
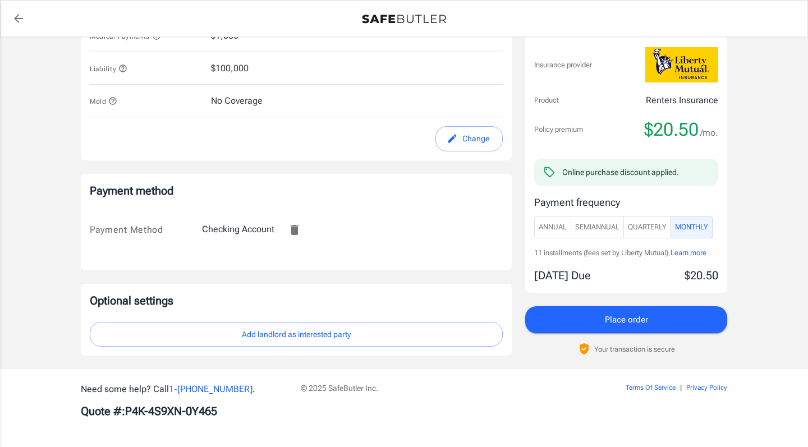
scroll to position [662, 0]
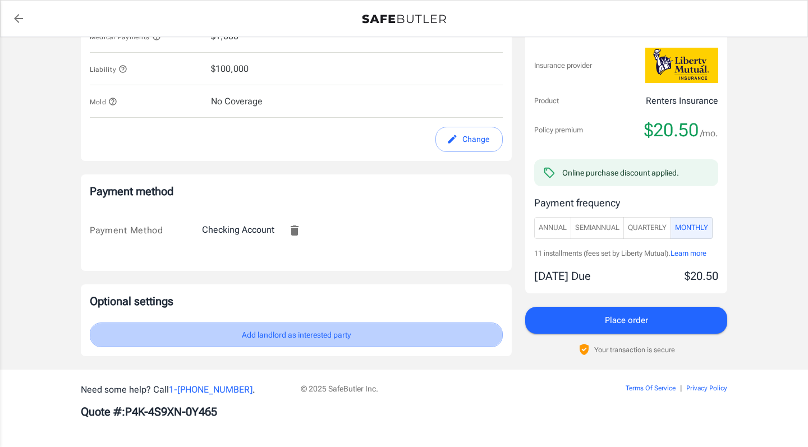
click at [316, 331] on button "Add landlord as interested party" at bounding box center [296, 335] width 413 height 25
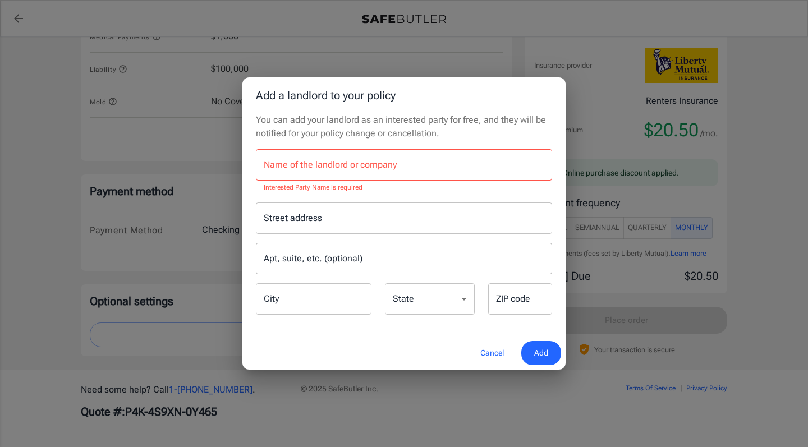
click at [447, 134] on p "You can add your landlord as an interested party for free, and they will be not…" at bounding box center [404, 126] width 296 height 27
click at [493, 354] on button "Cancel" at bounding box center [492, 353] width 49 height 24
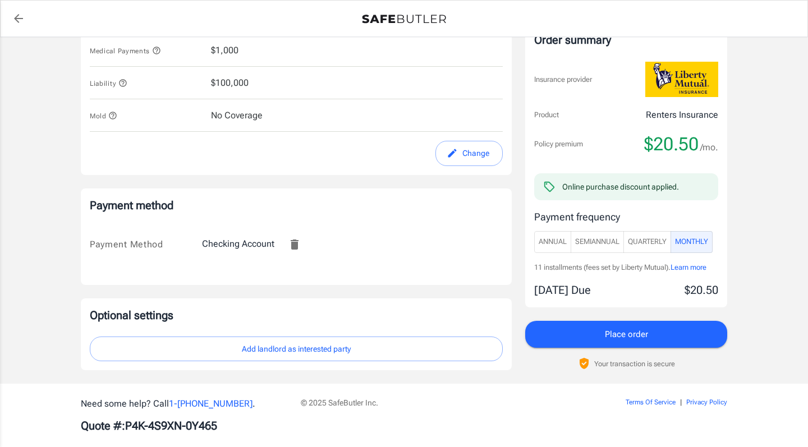
scroll to position [652, 0]
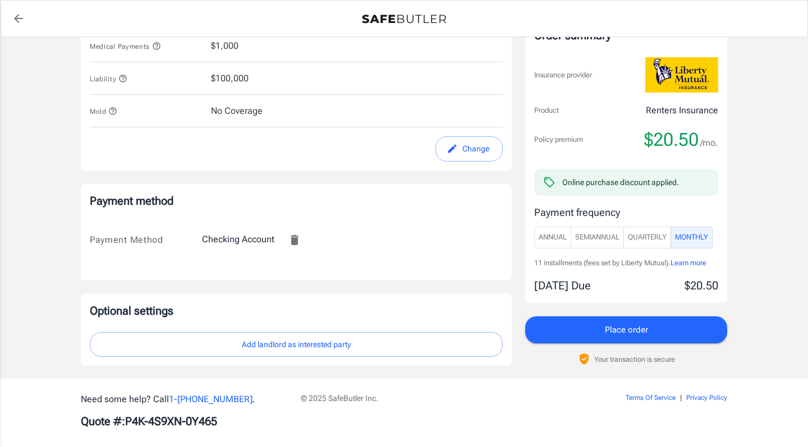
click at [638, 237] on span "Quarterly" at bounding box center [647, 237] width 39 height 13
click at [694, 239] on span "Monthly" at bounding box center [691, 237] width 33 height 13
click at [564, 241] on span "Annual" at bounding box center [553, 237] width 28 height 13
click at [701, 236] on span "Monthly" at bounding box center [691, 237] width 33 height 13
click at [704, 263] on span "Learn more" at bounding box center [689, 262] width 36 height 8
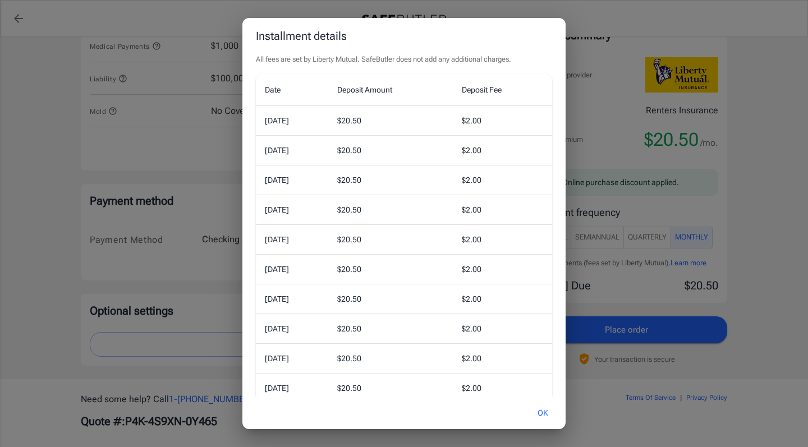
scroll to position [0, 0]
click at [544, 411] on button "OK" at bounding box center [543, 413] width 36 height 24
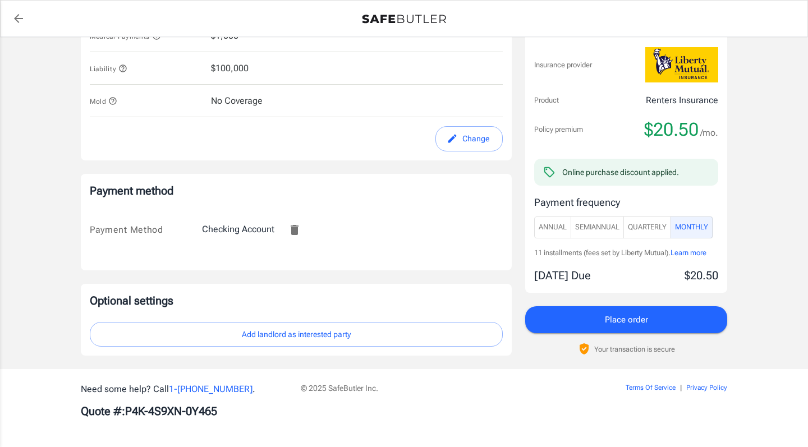
scroll to position [662, 0]
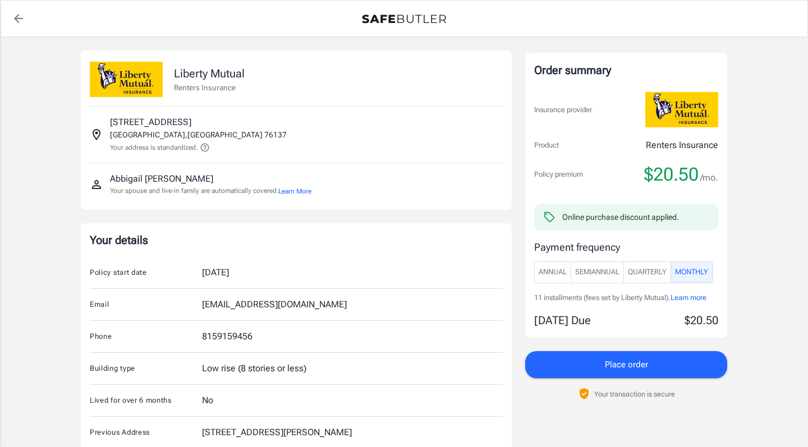
scroll to position [0, 0]
click at [290, 190] on button "Learn More" at bounding box center [294, 191] width 33 height 10
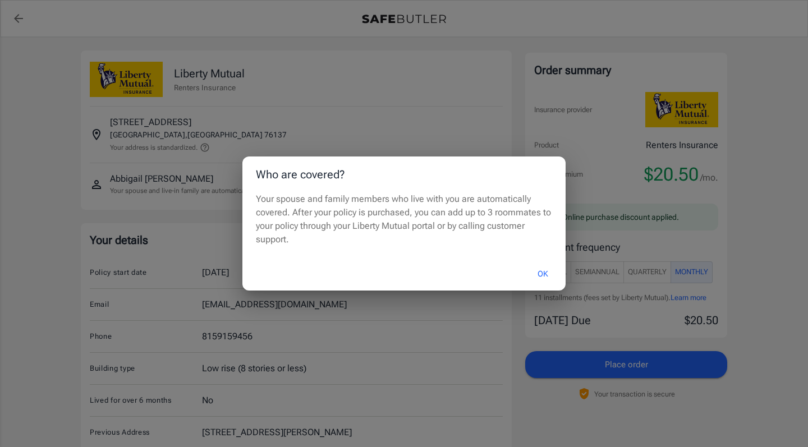
click at [227, 191] on div "Who are covered? Your spouse and family members who live with you are automatic…" at bounding box center [404, 223] width 808 height 447
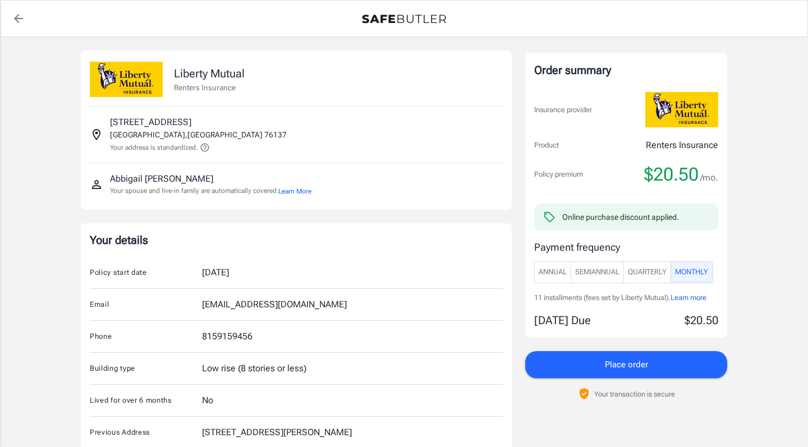
click at [682, 297] on span "Learn more" at bounding box center [689, 298] width 36 height 8
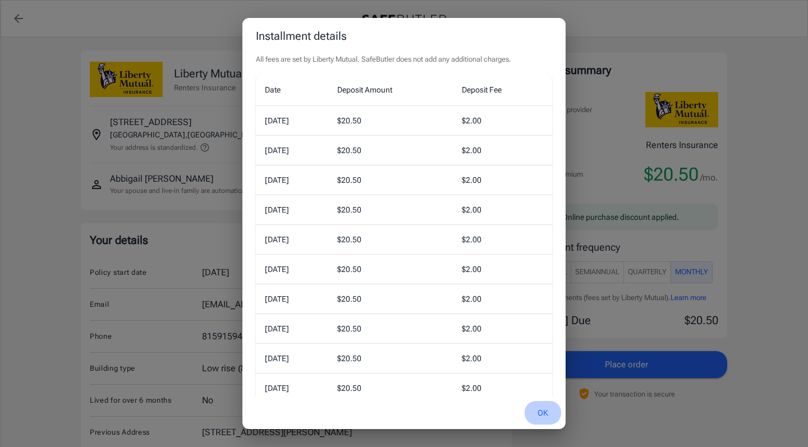
click at [538, 415] on button "OK" at bounding box center [543, 413] width 36 height 24
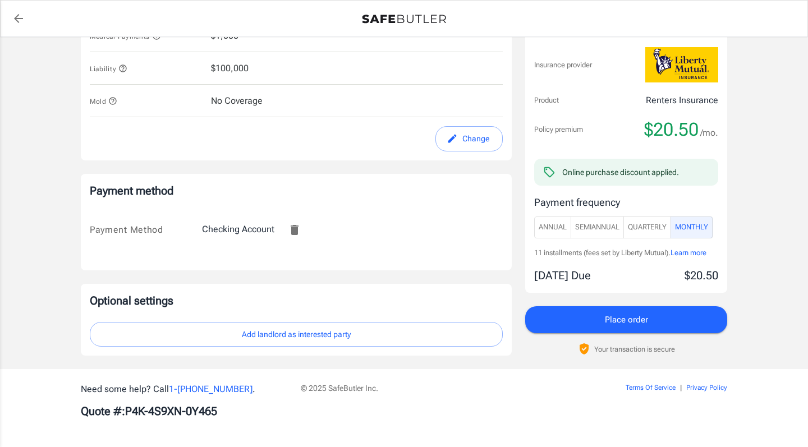
scroll to position [662, 0]
click at [586, 324] on button "Place order" at bounding box center [626, 320] width 202 height 27
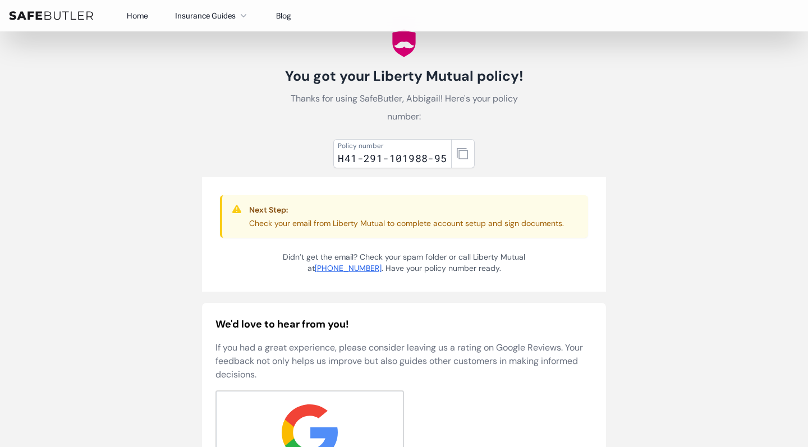
scroll to position [38, 0]
click at [458, 161] on button "button" at bounding box center [463, 154] width 24 height 29
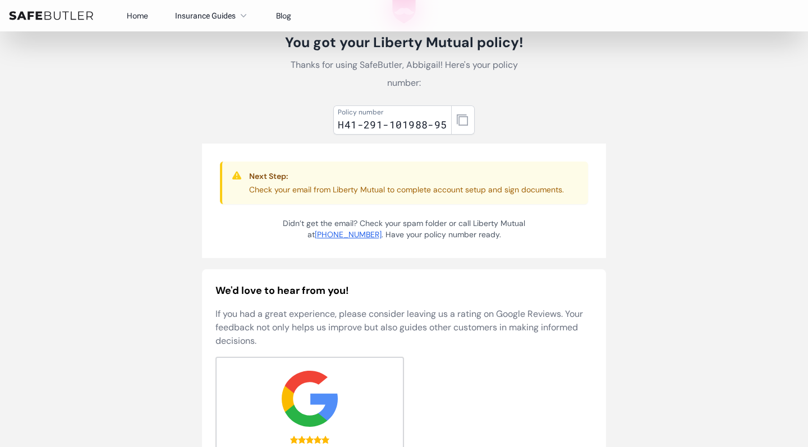
scroll to position [74, 0]
